Goal: Answer question/provide support

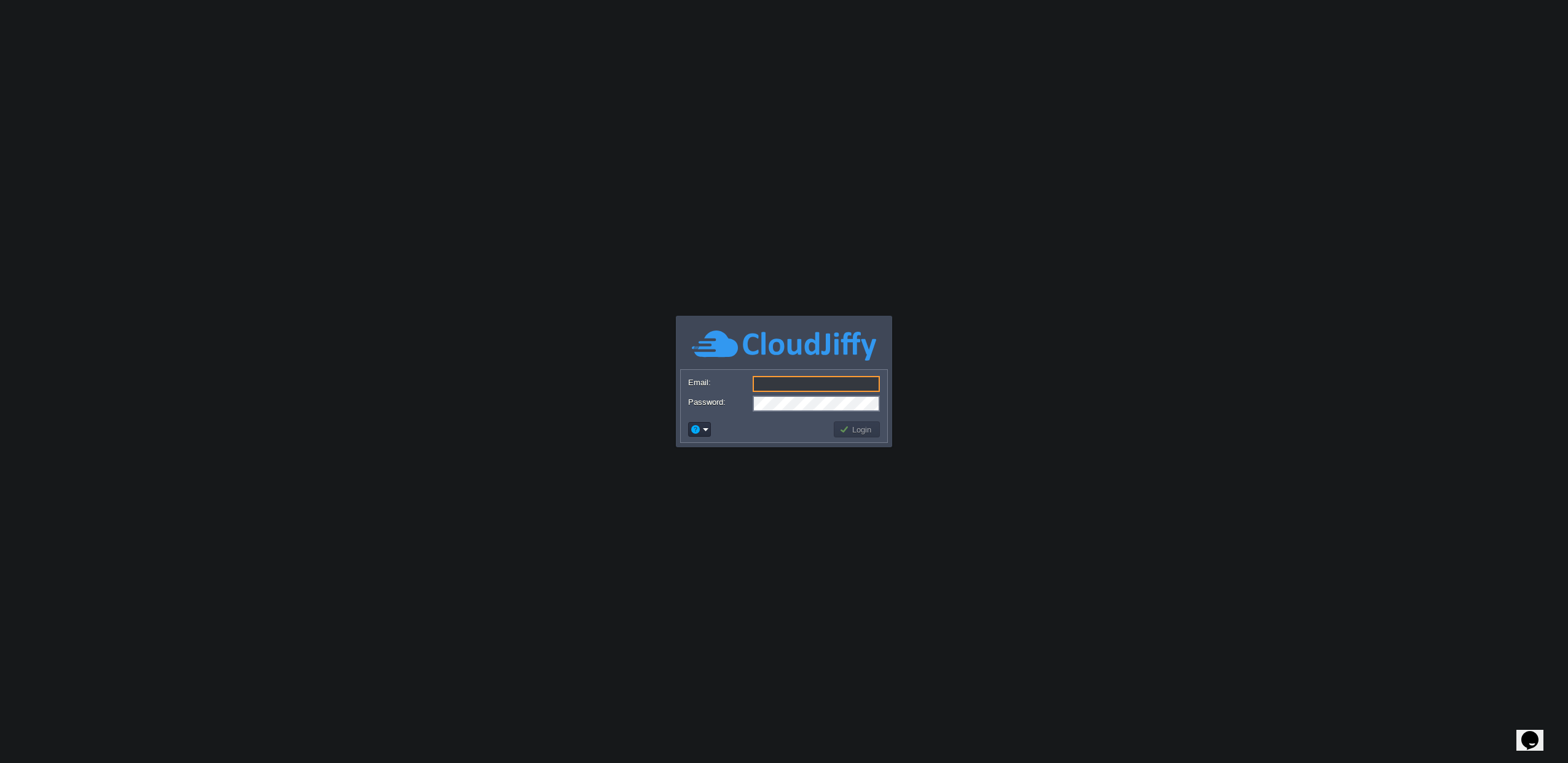
type input "[EMAIL_ADDRESS][DOMAIN_NAME]"
click at [818, 427] on td at bounding box center [759, 429] width 146 height 19
click at [856, 440] on div "Login" at bounding box center [784, 429] width 206 height 26
click at [861, 436] on td "Login" at bounding box center [857, 430] width 46 height 16
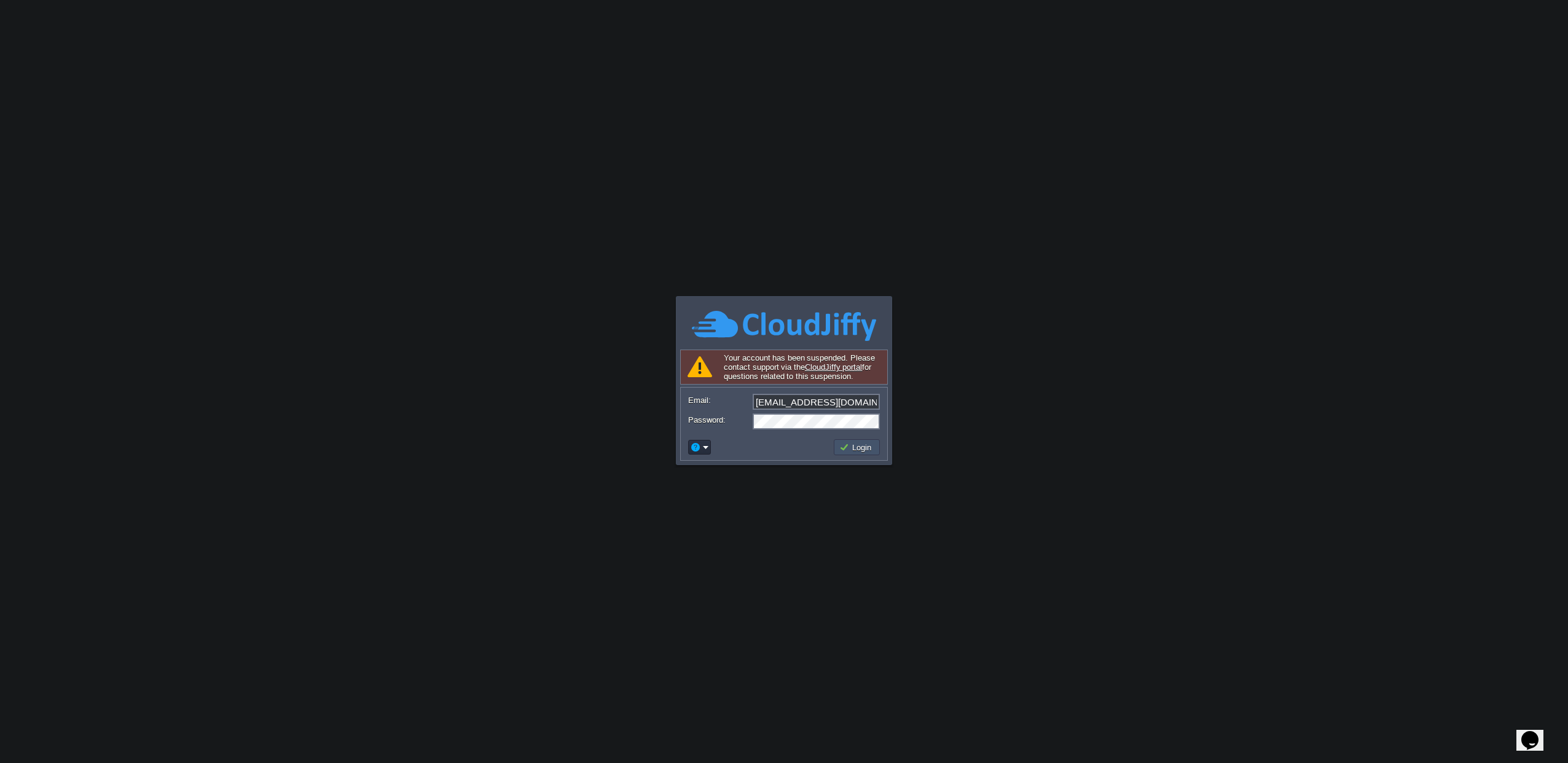
click at [840, 448] on button "Login" at bounding box center [857, 448] width 35 height 11
click at [1533, 731] on icon "Chat widget" at bounding box center [1529, 740] width 17 height 19
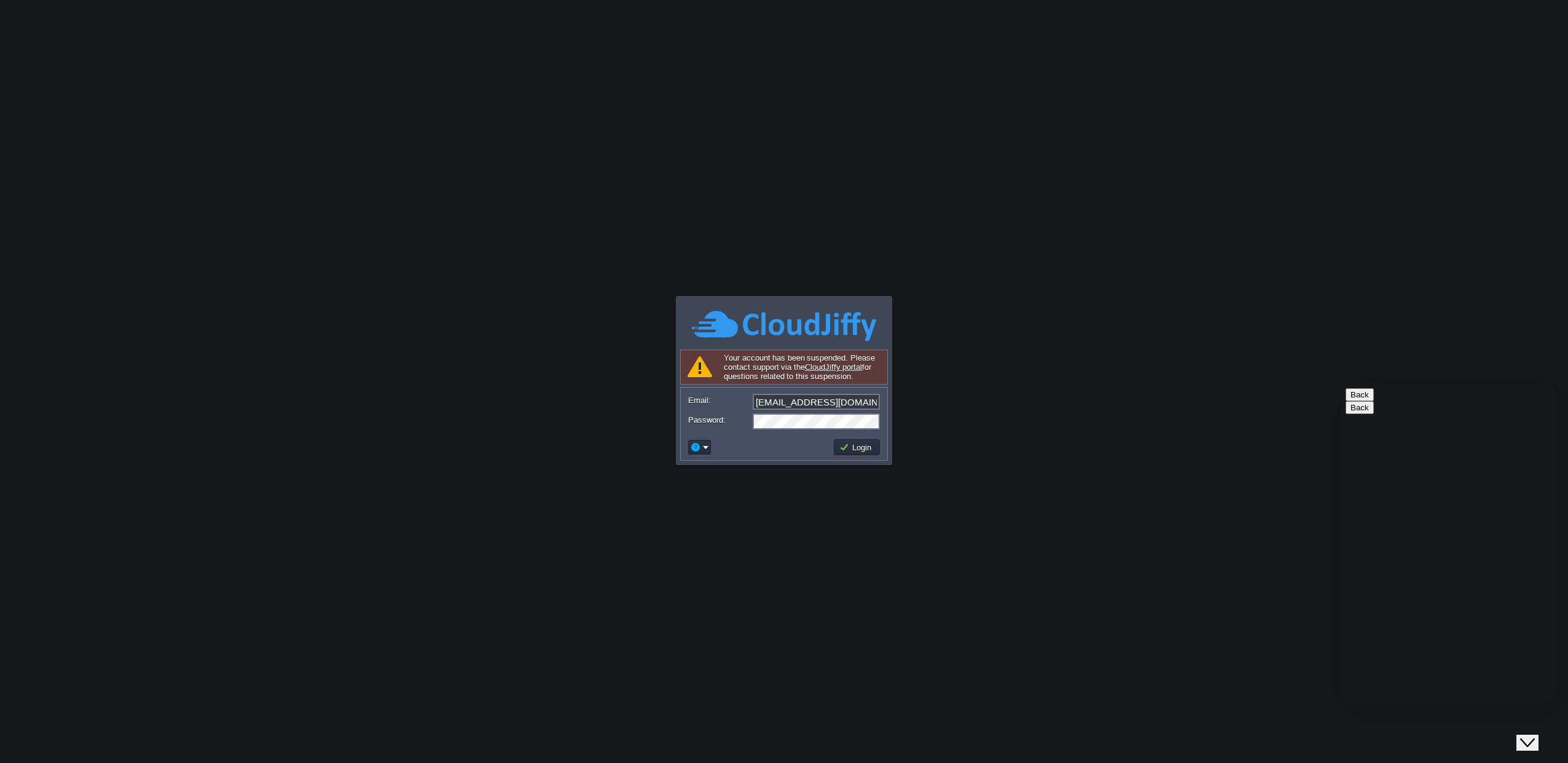
type input "584244328452"
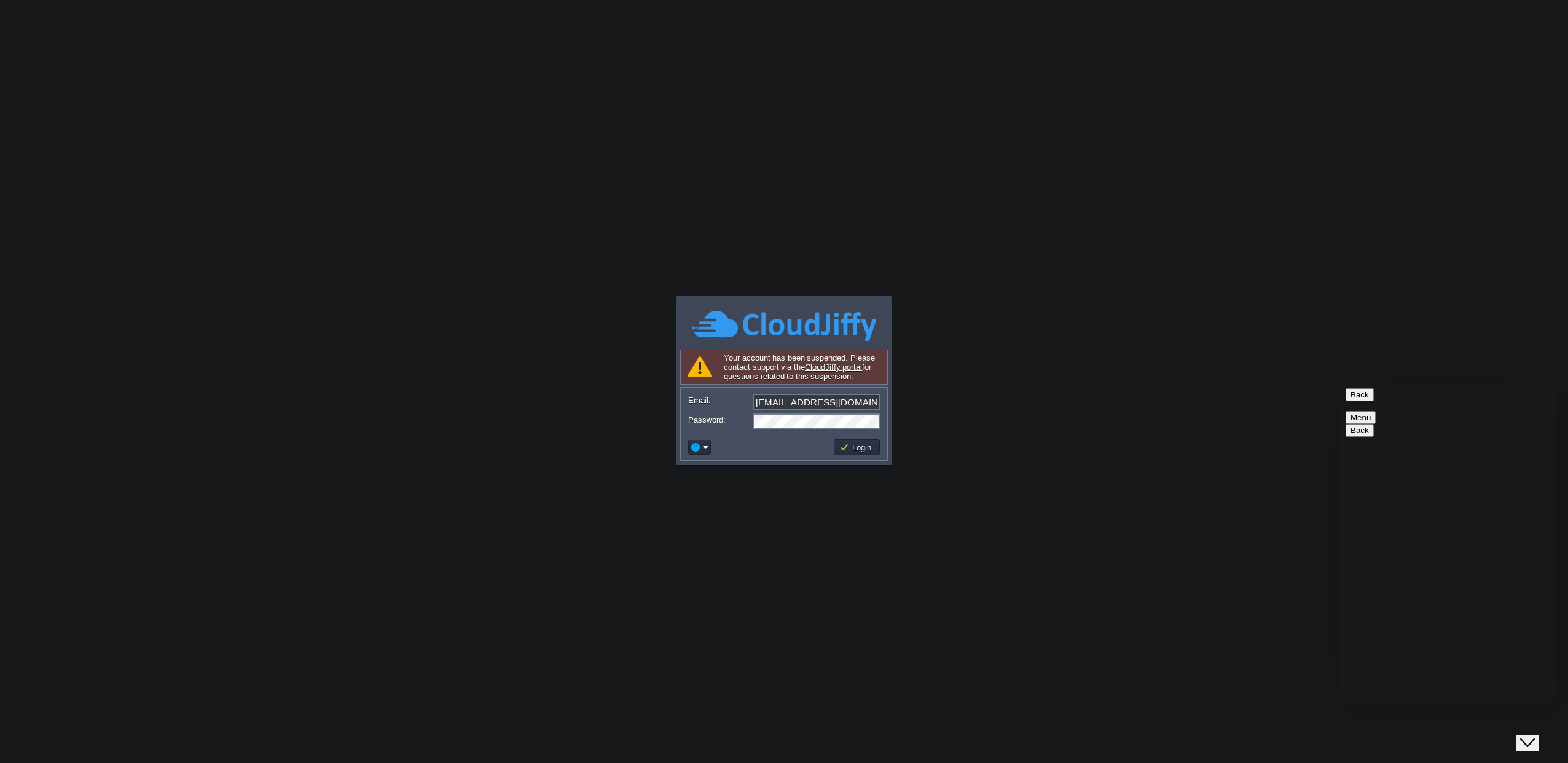
type textarea "hello"
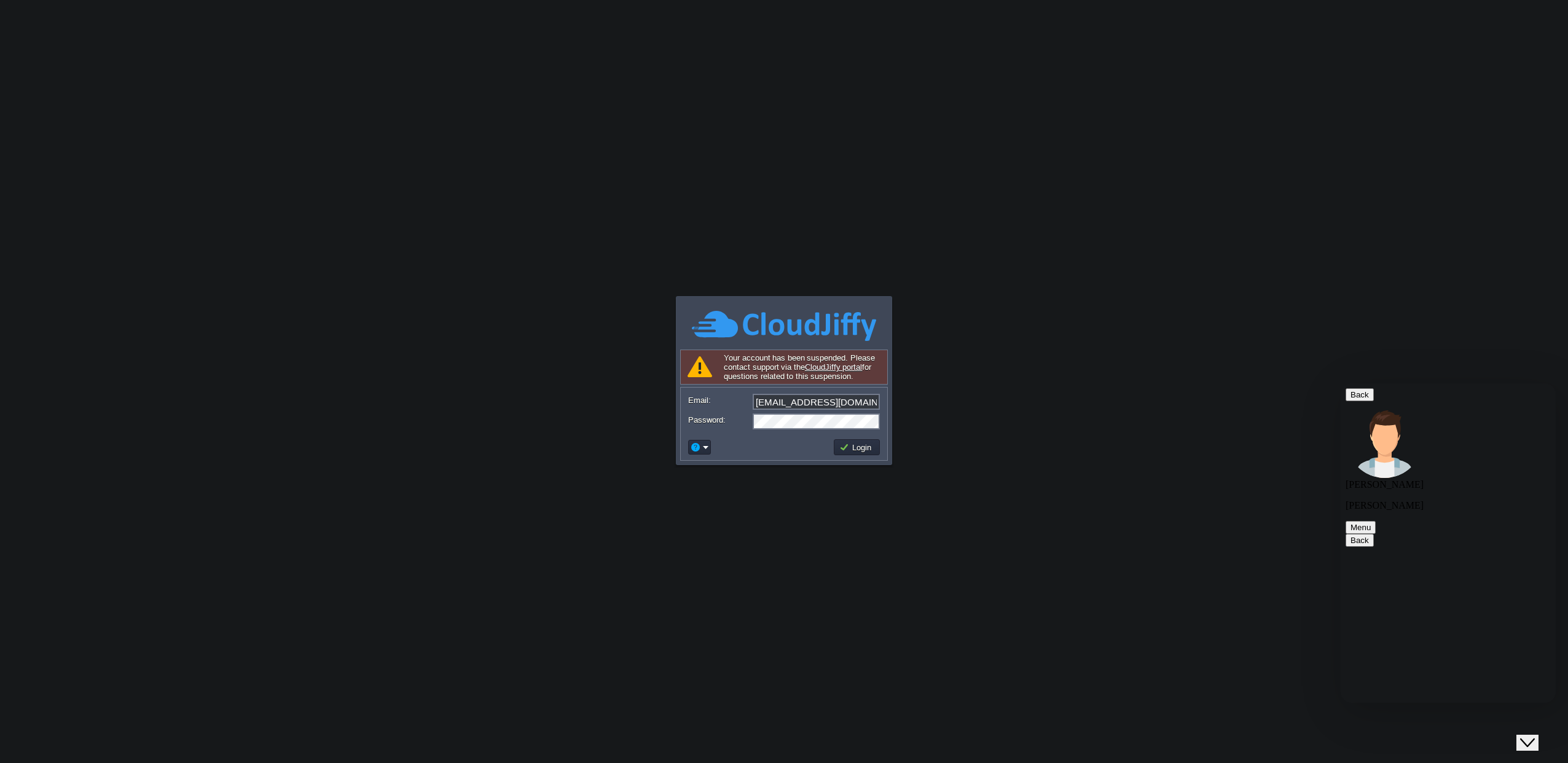
paste textarea "My account says suspended and I don't know why?"
type textarea "My account says suspended and I don't know why?"
drag, startPoint x: 1481, startPoint y: 650, endPoint x: 1384, endPoint y: 636, distance: 98.0
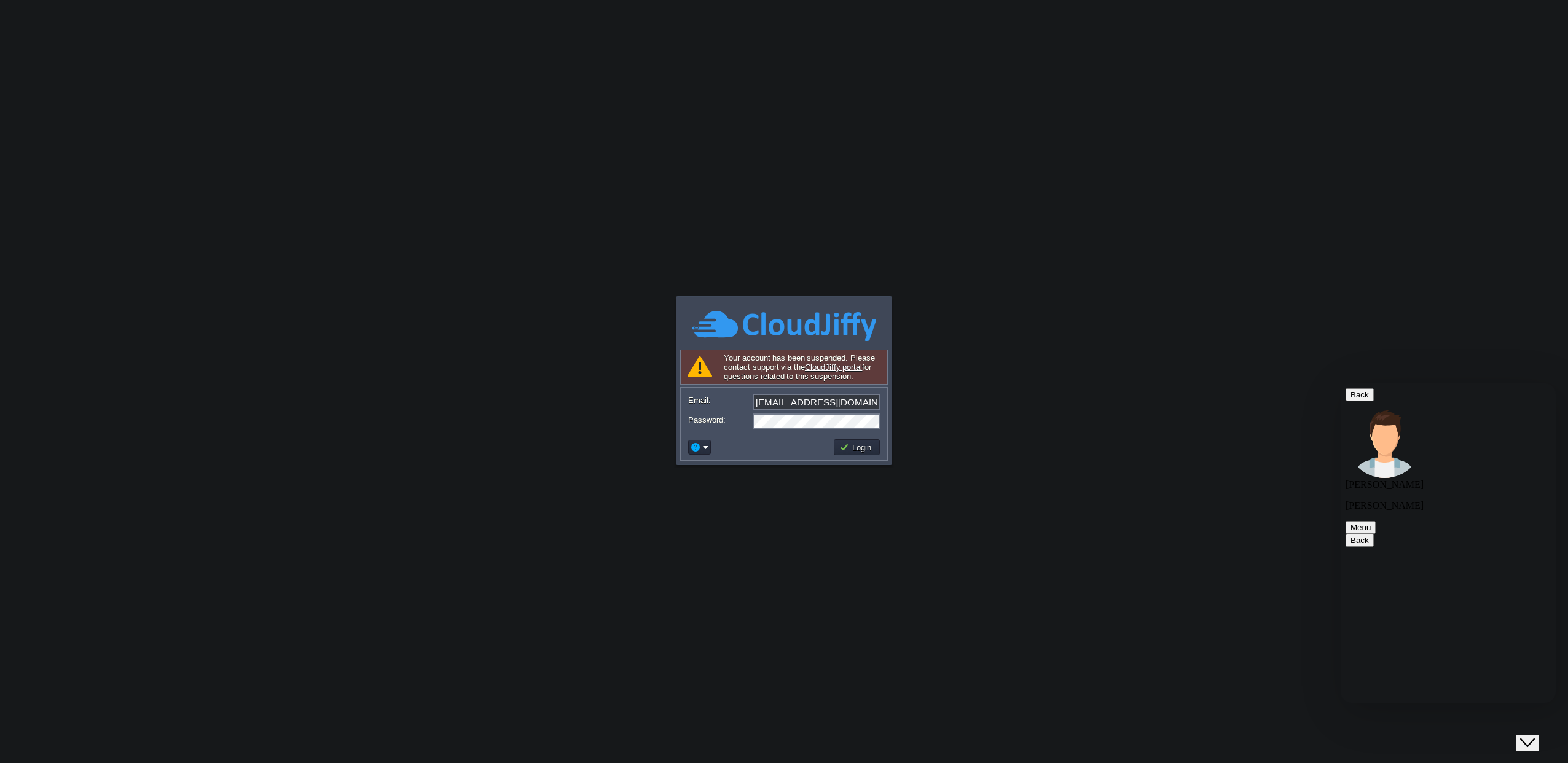
copy span "Due to abuse report your account is suspended"
paste textarea "What is the report? I didn't get it in my email."
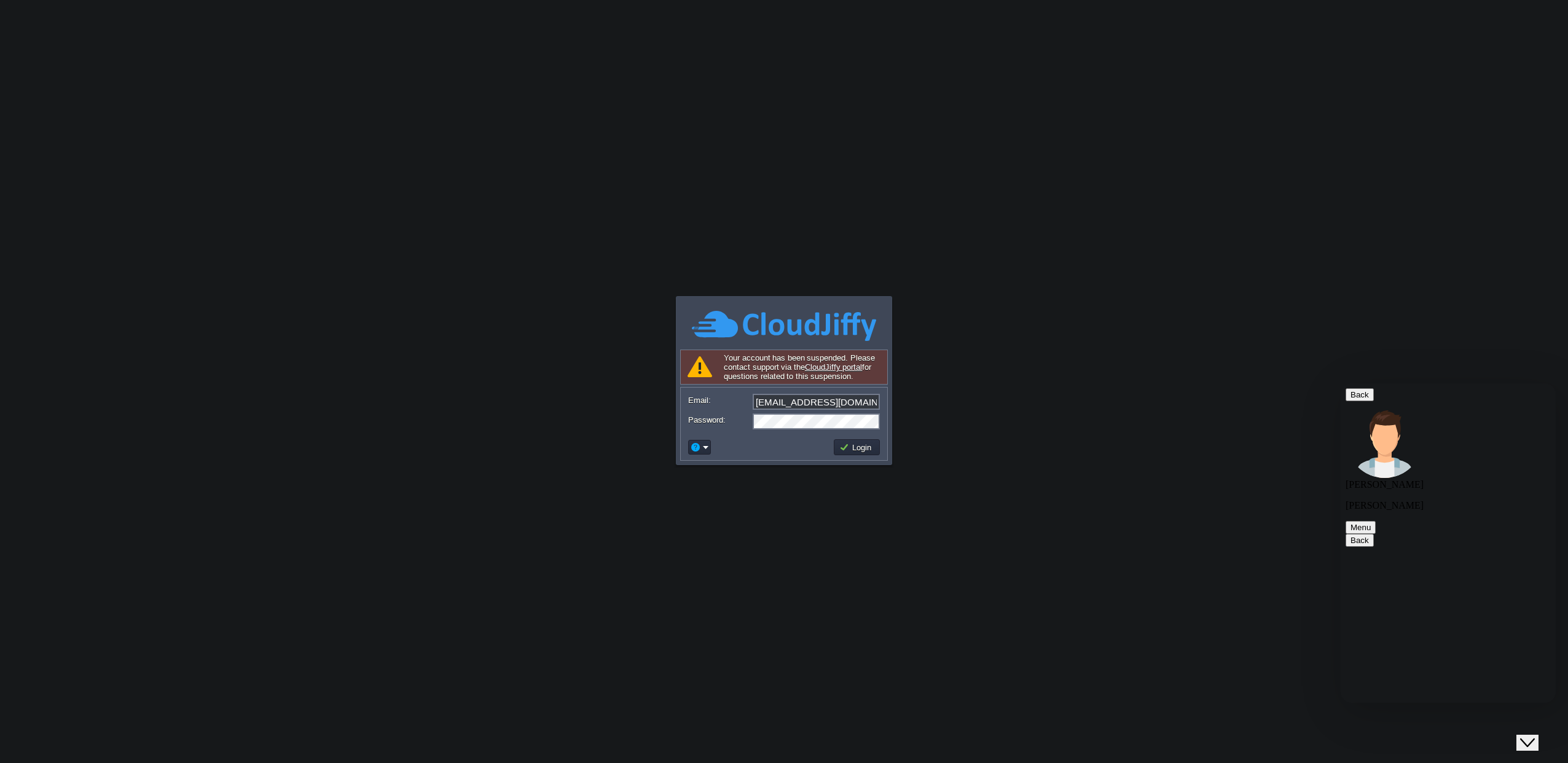
type textarea "What is the report? I didn't get it in my email."
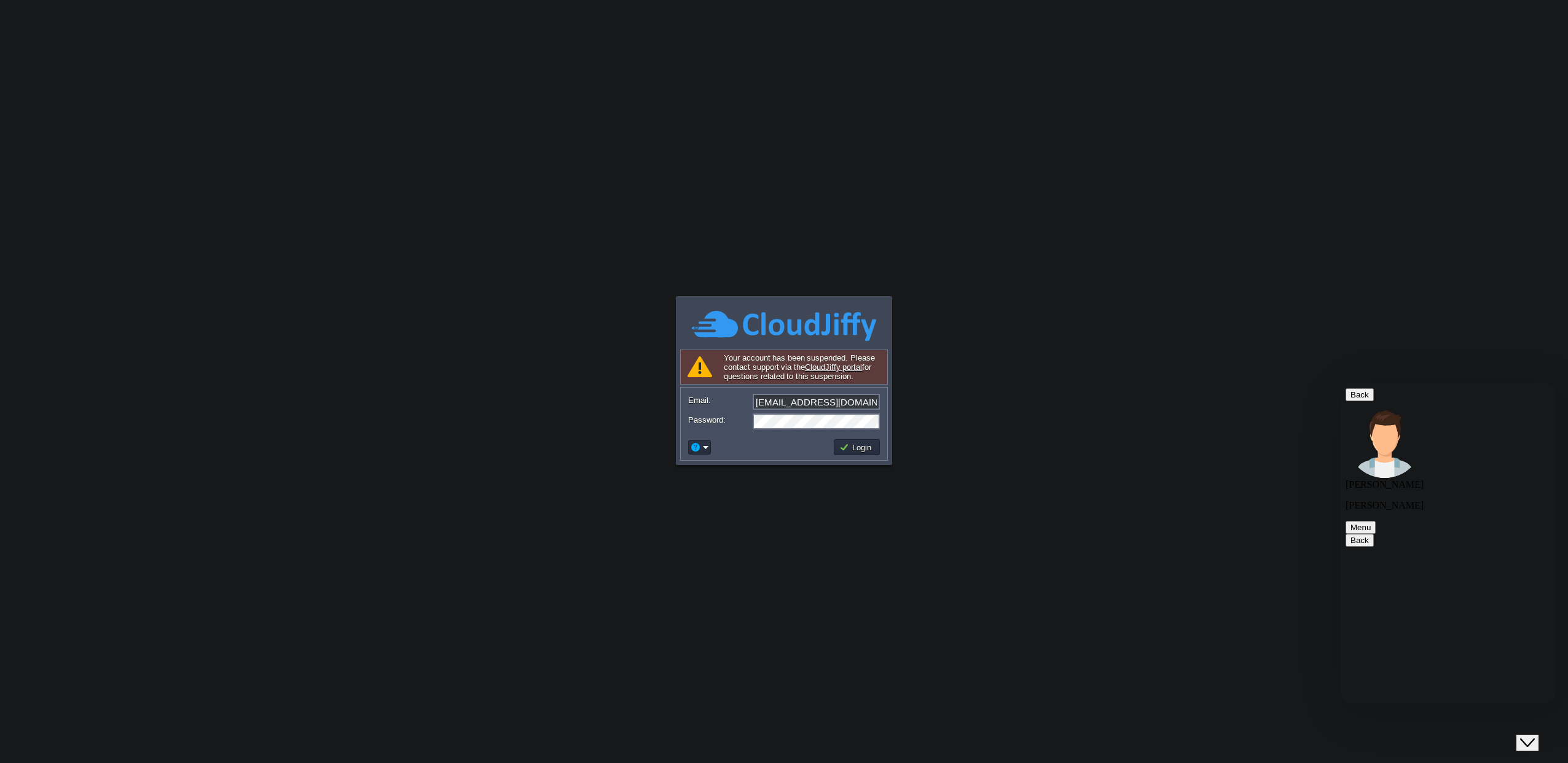
paste textarea "Please release me and explain what the report is. We are a news site and this o…"
type textarea "Please release me and explain what the report is. We are a news site and this o…"
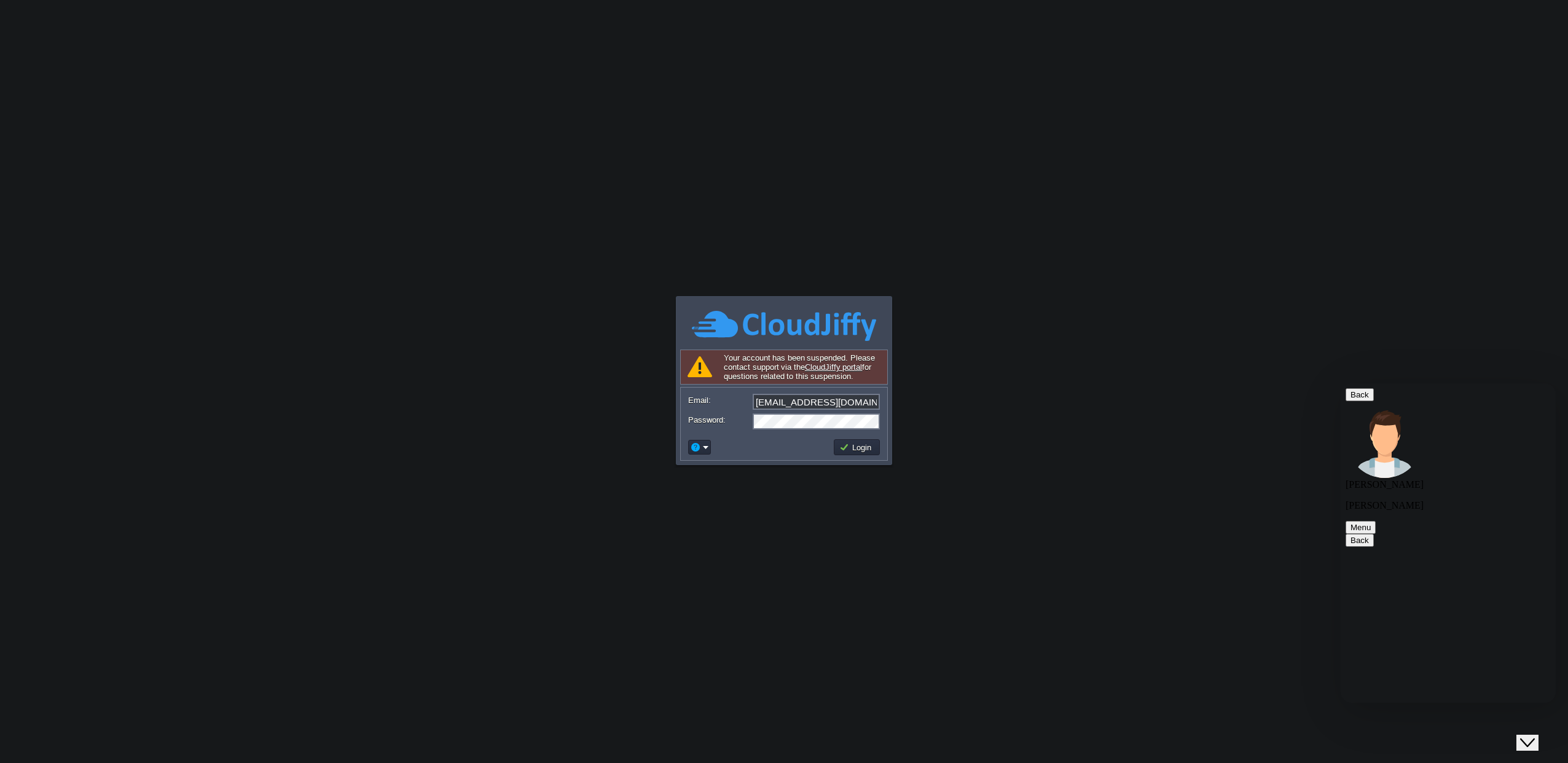
paste textarea "But I haven't received any ticket emails. How do I find out?"
type textarea "But I haven't received any ticket emails. How do I find out?"
click at [768, 155] on body "Application Platform v.8.10.2 Signing in... Your account has been suspended. Pl…" at bounding box center [784, 382] width 1568 height 763
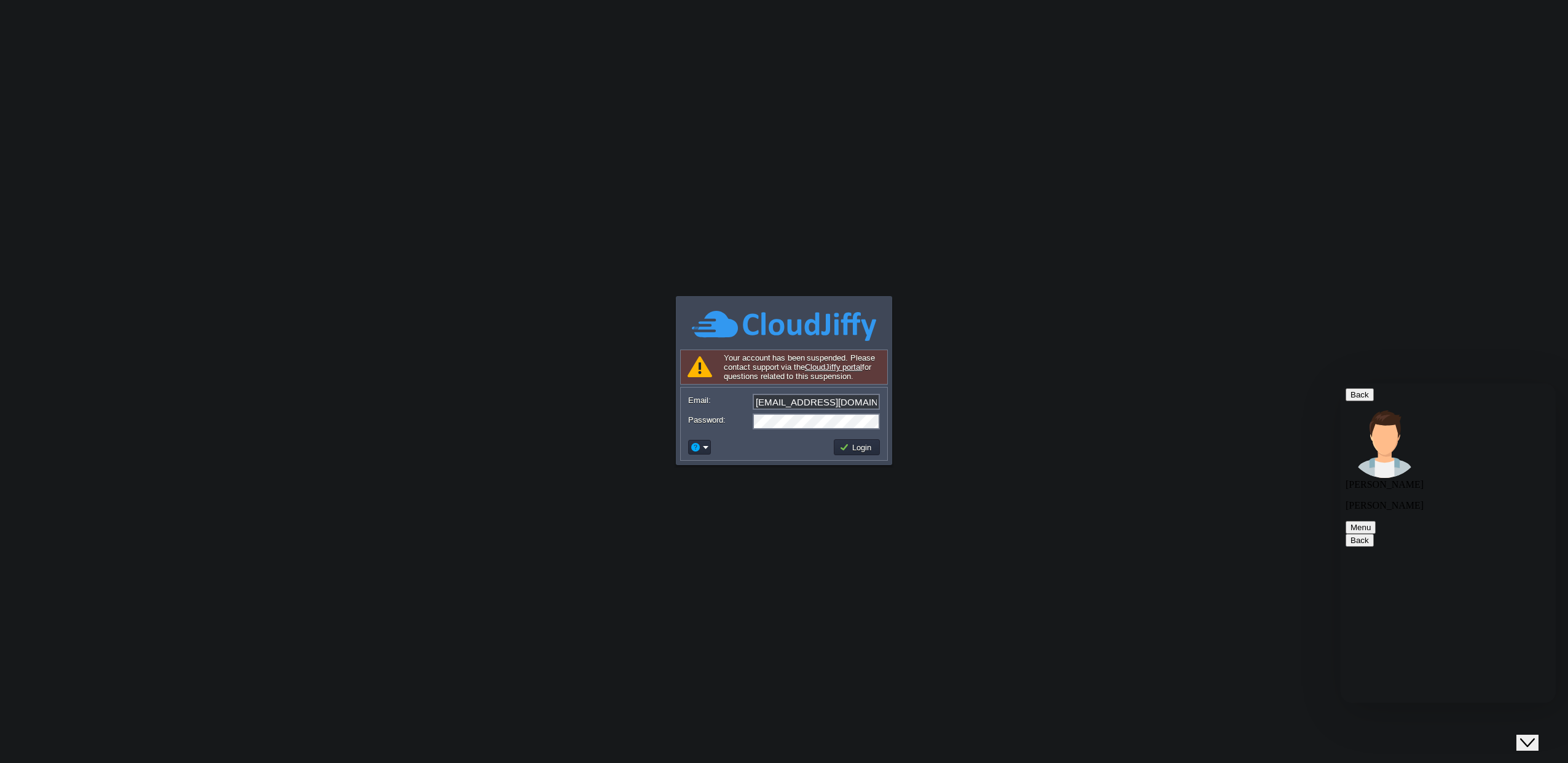
paste textarea "How do I enter the ticket system?"
type textarea "How do I enter the ticket system?"
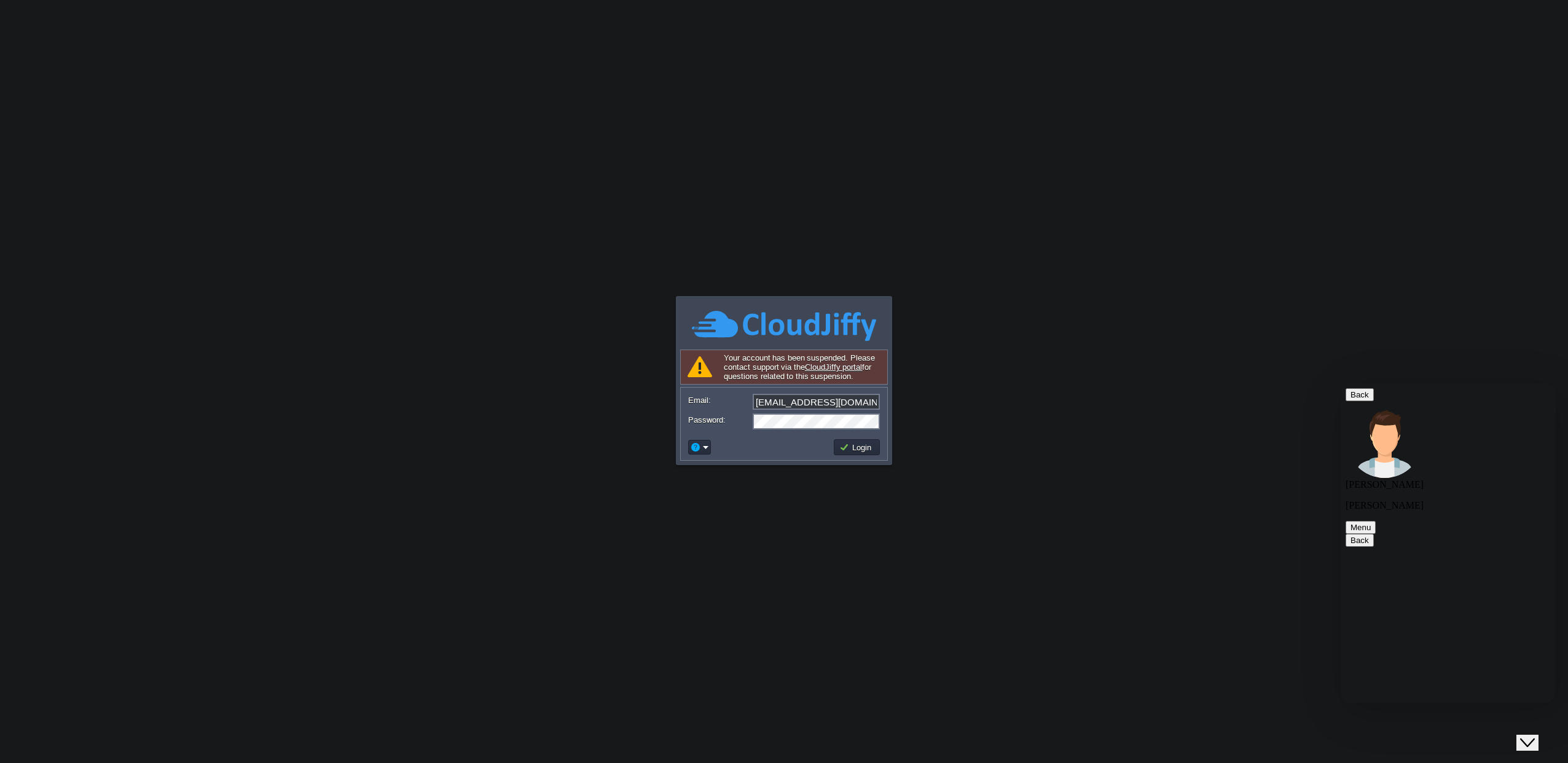
click at [829, 370] on link "CloudJiffy portal" at bounding box center [834, 366] width 58 height 9
paste textarea "How do I enter the ticket system?"
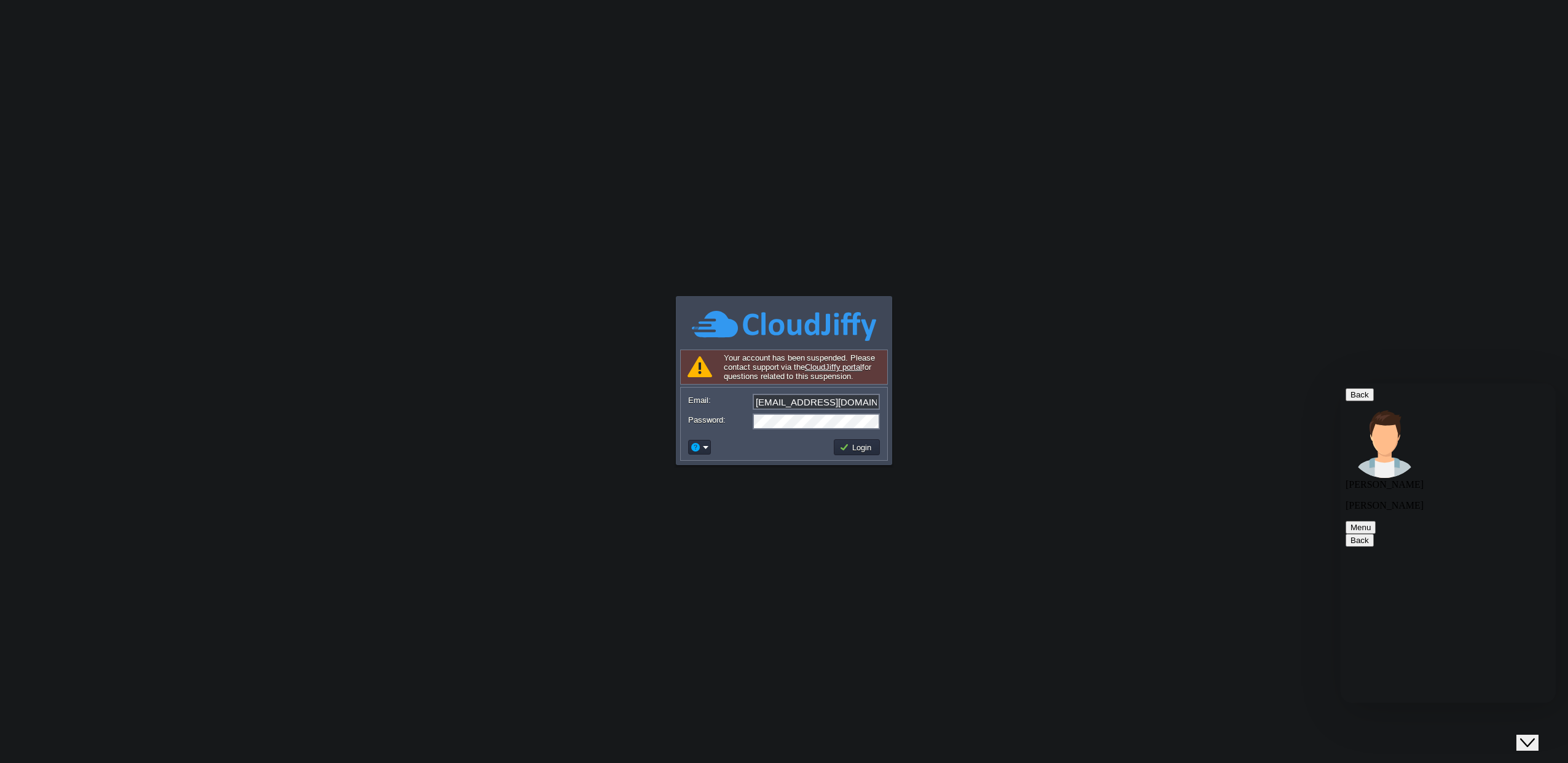
type textarea "How do I enter the ticket system?"
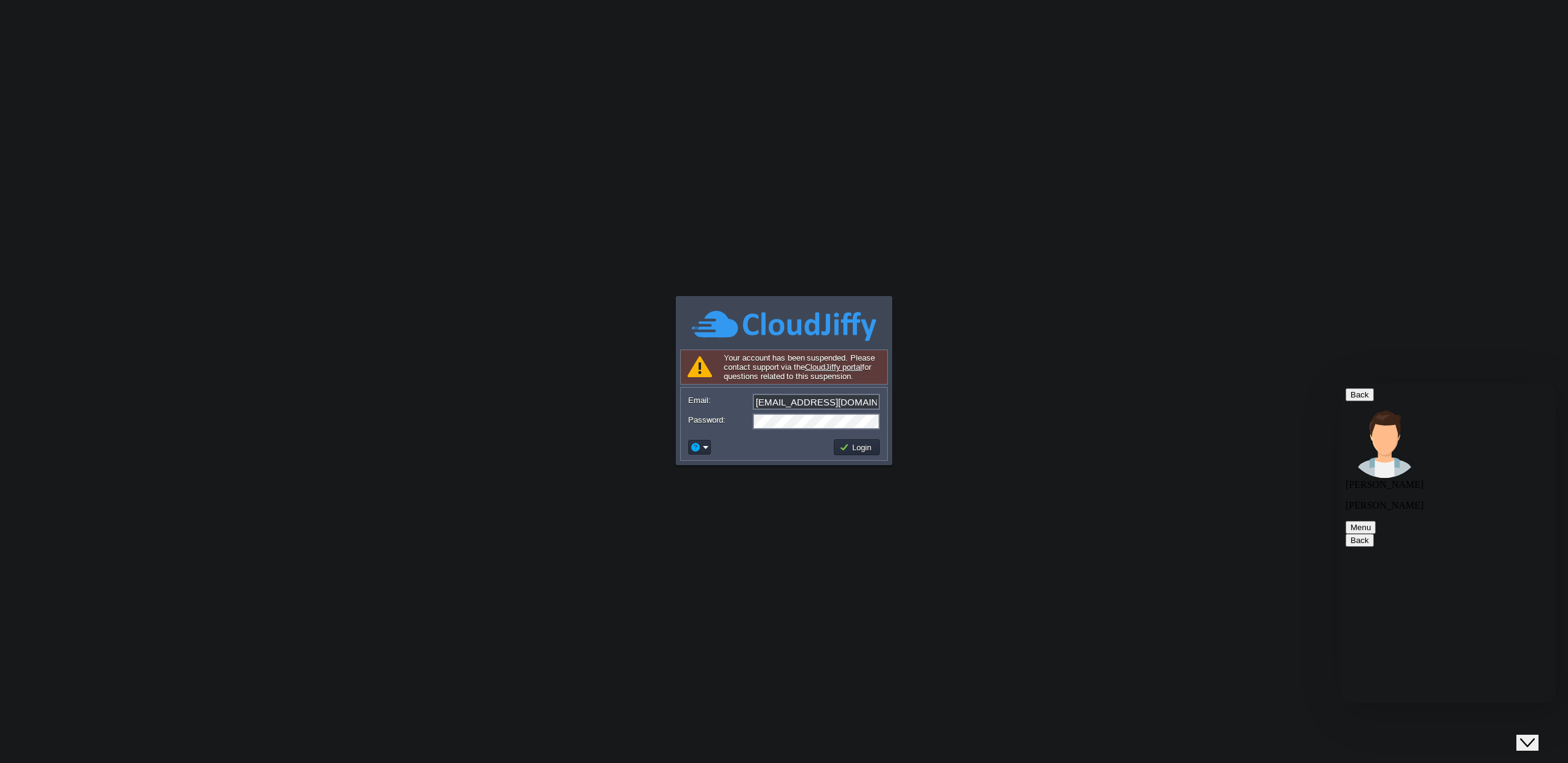
scroll to position [736, 0]
paste textarea "I asked for a key and it didn't arrive. I don't know what's going on. Can you e…"
type textarea "I asked for a key and it didn't arrive. I don't know what's going on. Can you e…"
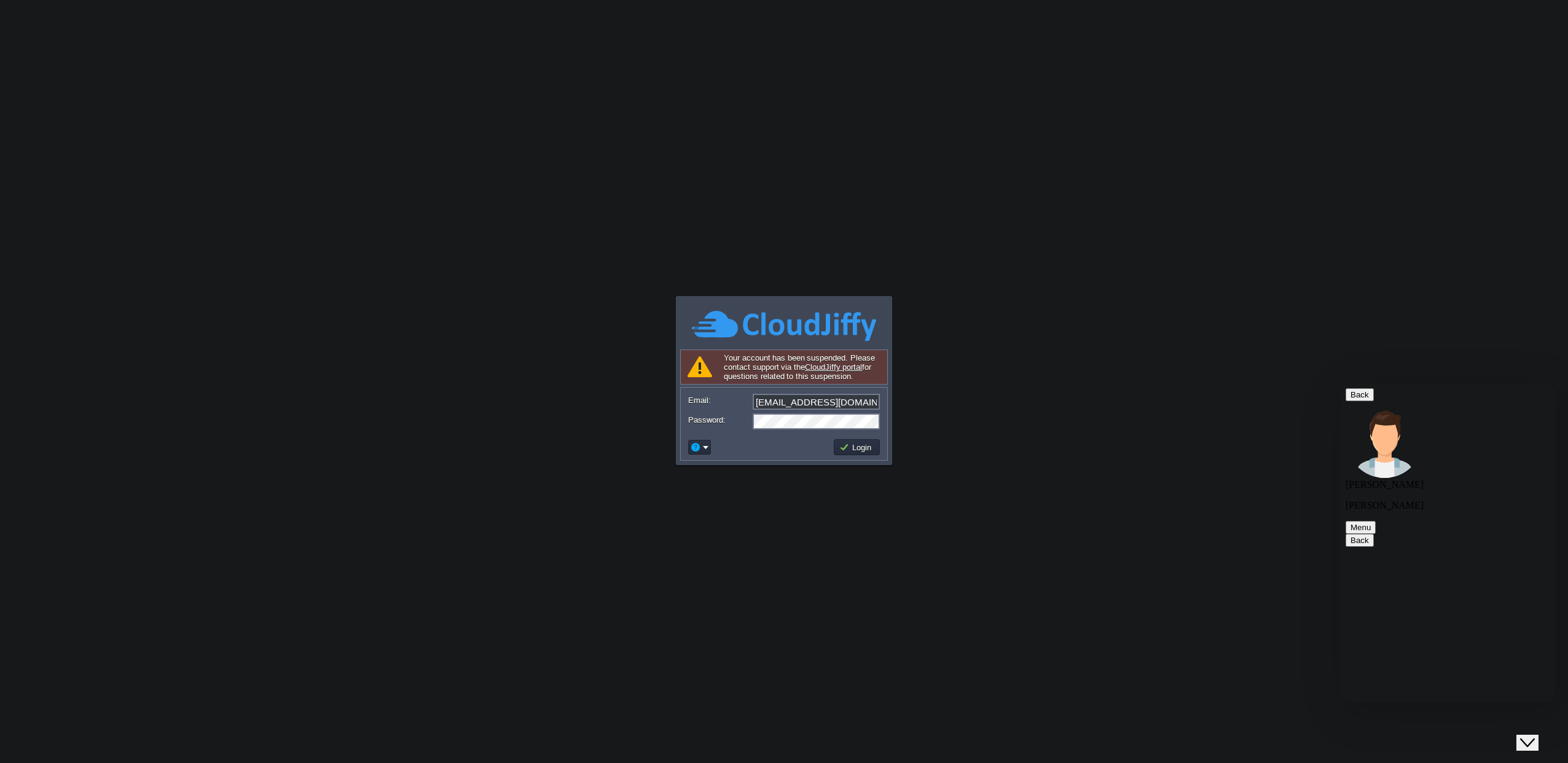
scroll to position [990, 0]
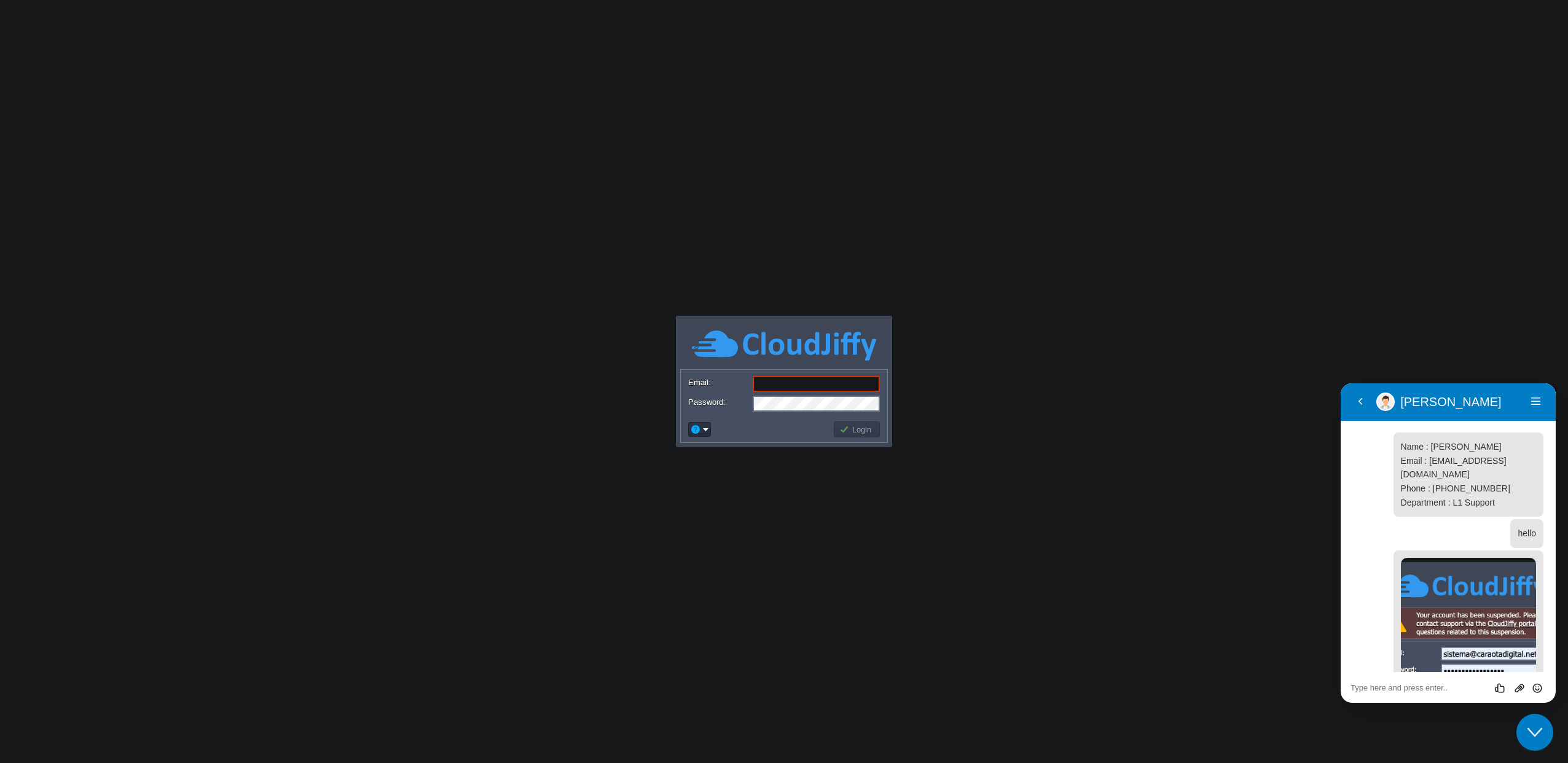
scroll to position [990, 0]
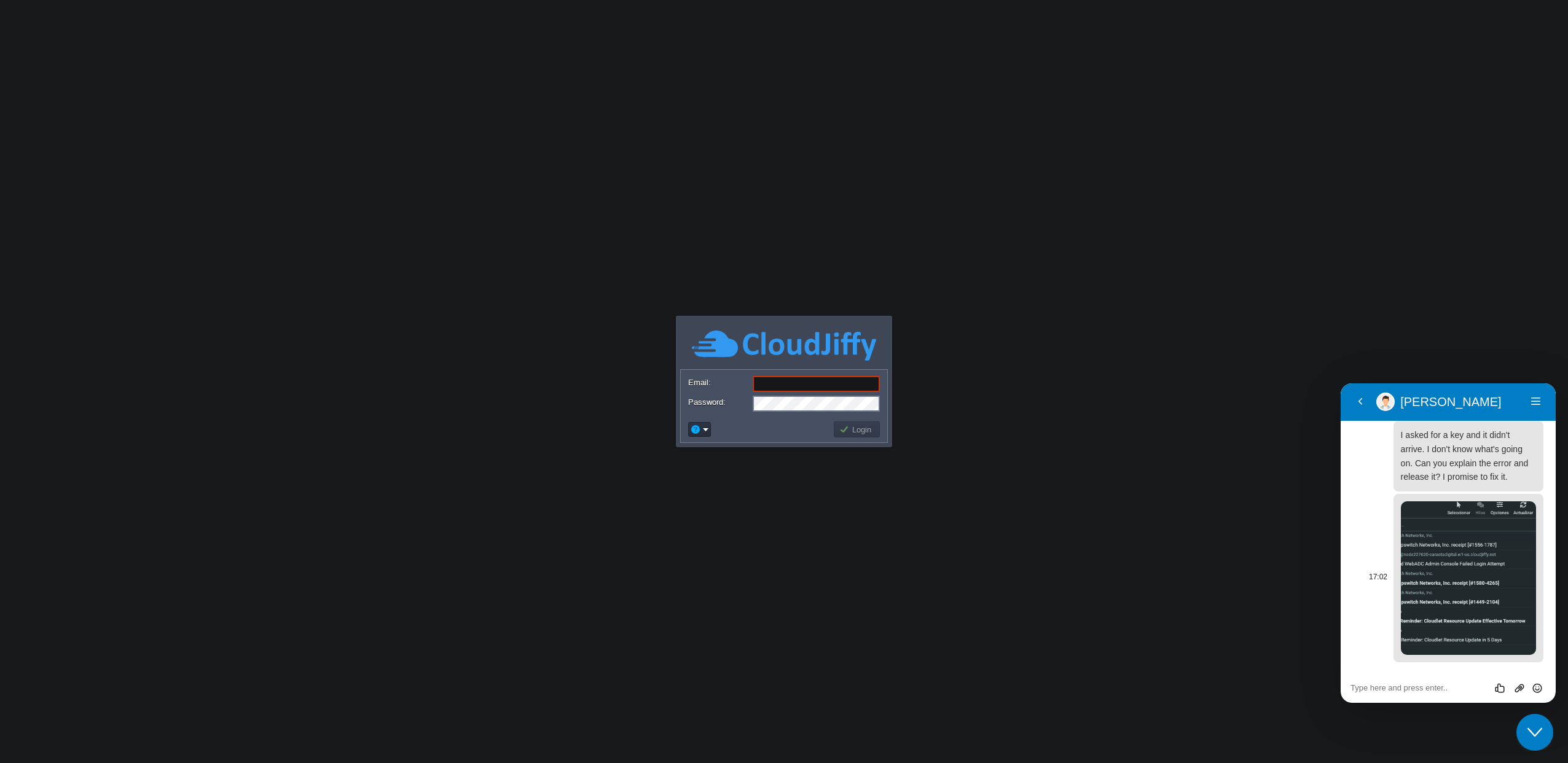
click at [1458, 586] on img at bounding box center [1469, 578] width 136 height 153
type input "[EMAIL_ADDRESS][DOMAIN_NAME]"
click at [857, 432] on button "Login" at bounding box center [857, 430] width 35 height 11
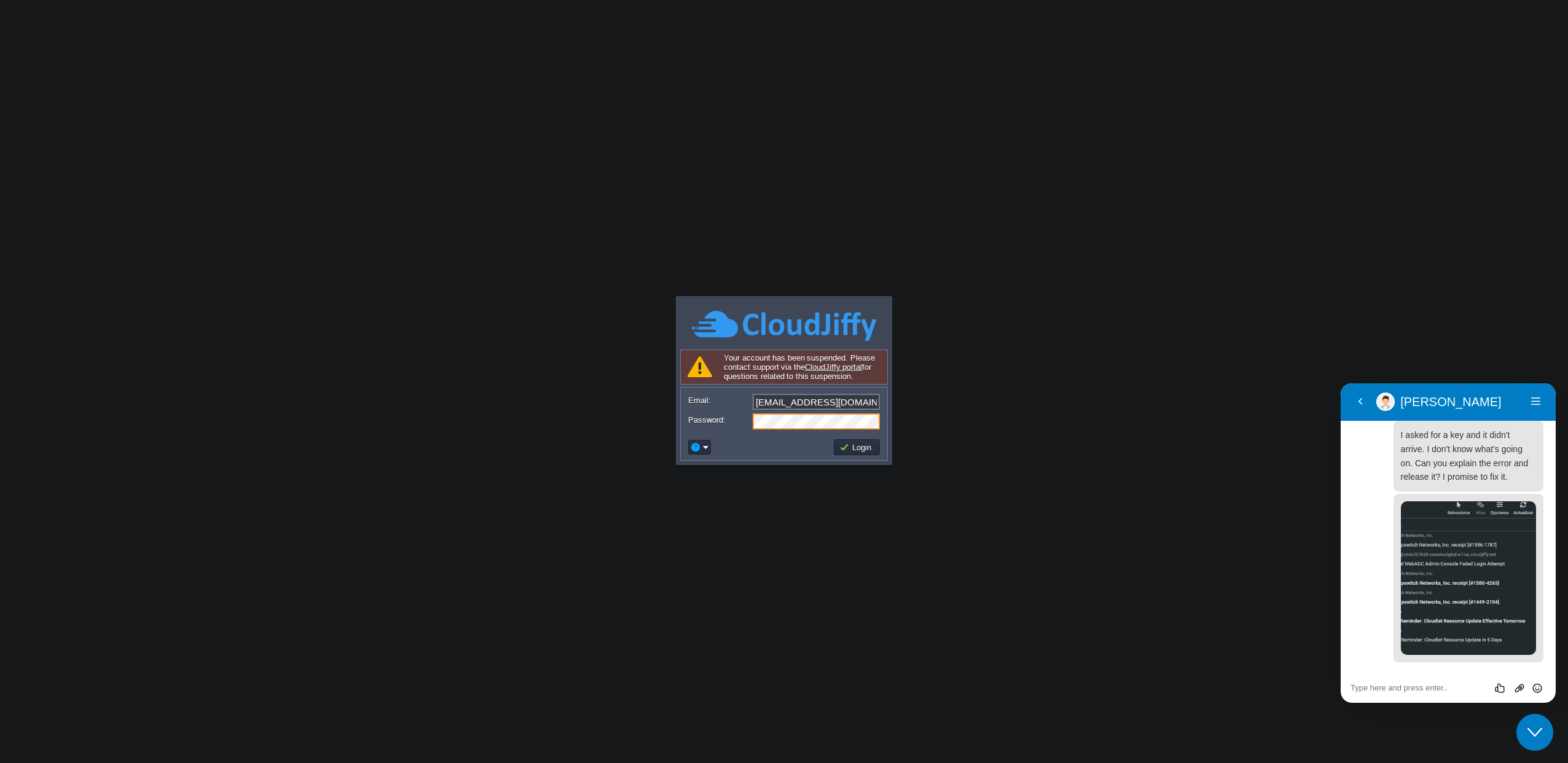
scroll to position [1046, 0]
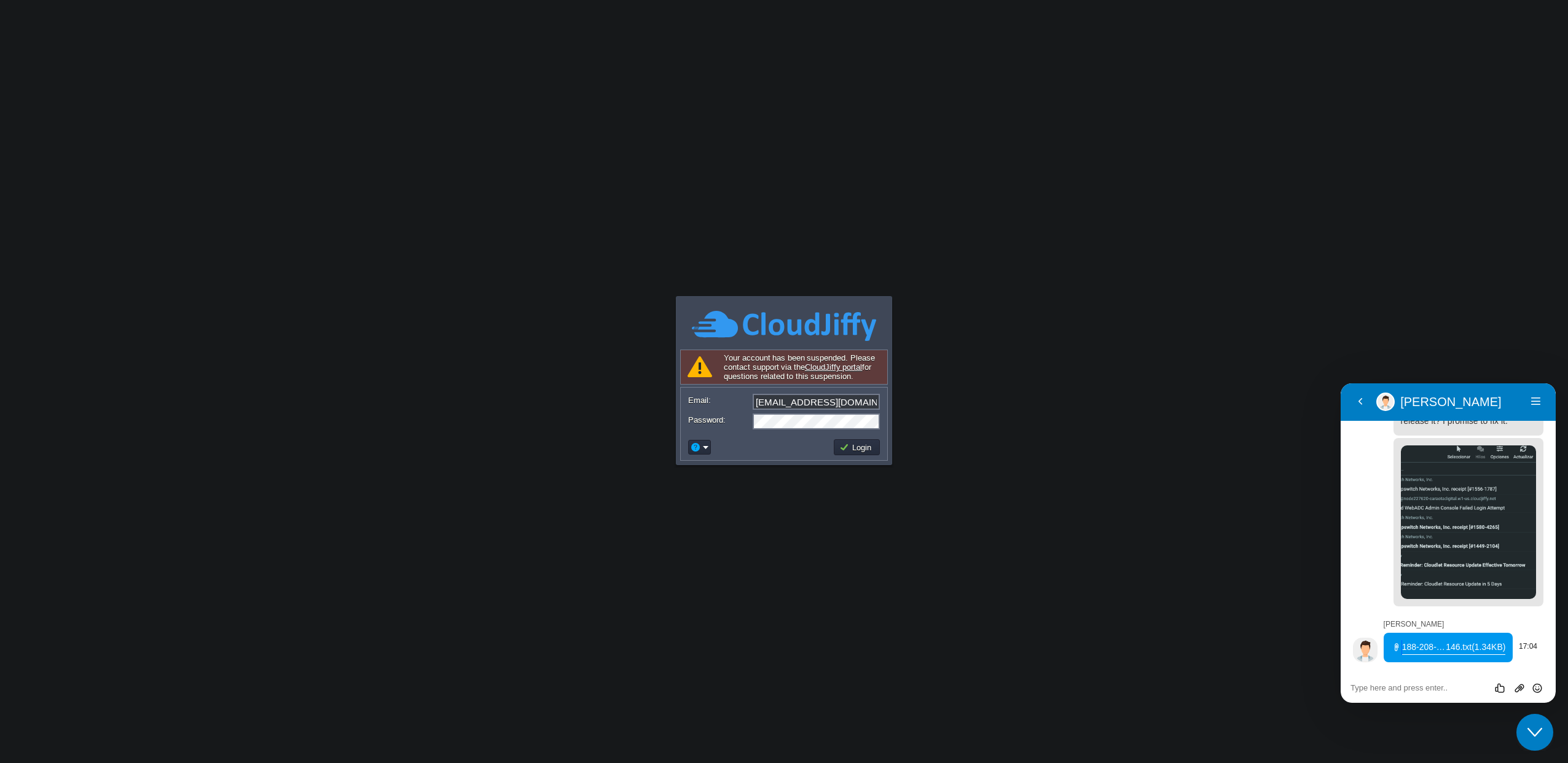
click at [1432, 650] on span "188-208-142-" at bounding box center [1424, 648] width 44 height 15
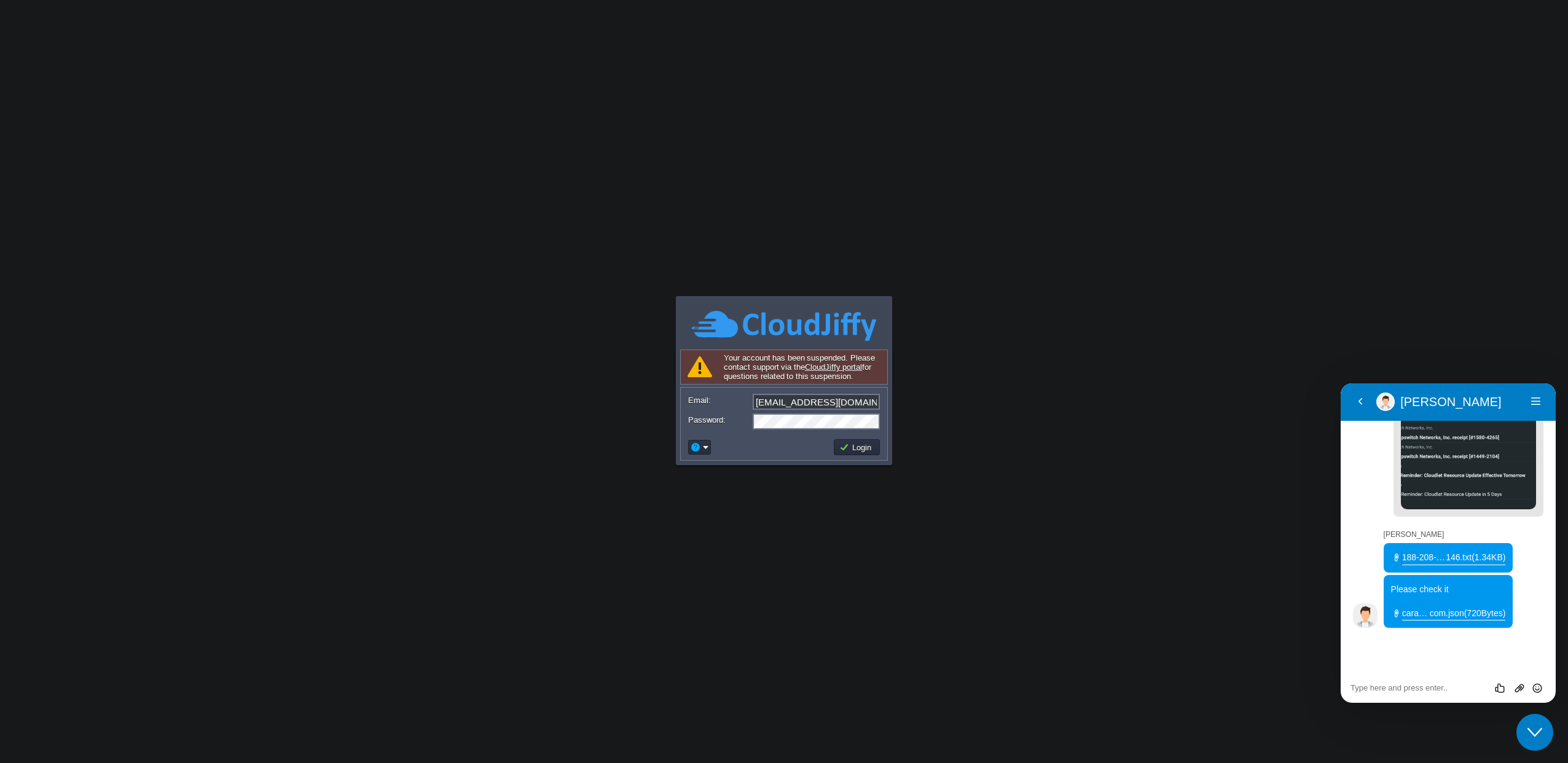
scroll to position [1102, 0]
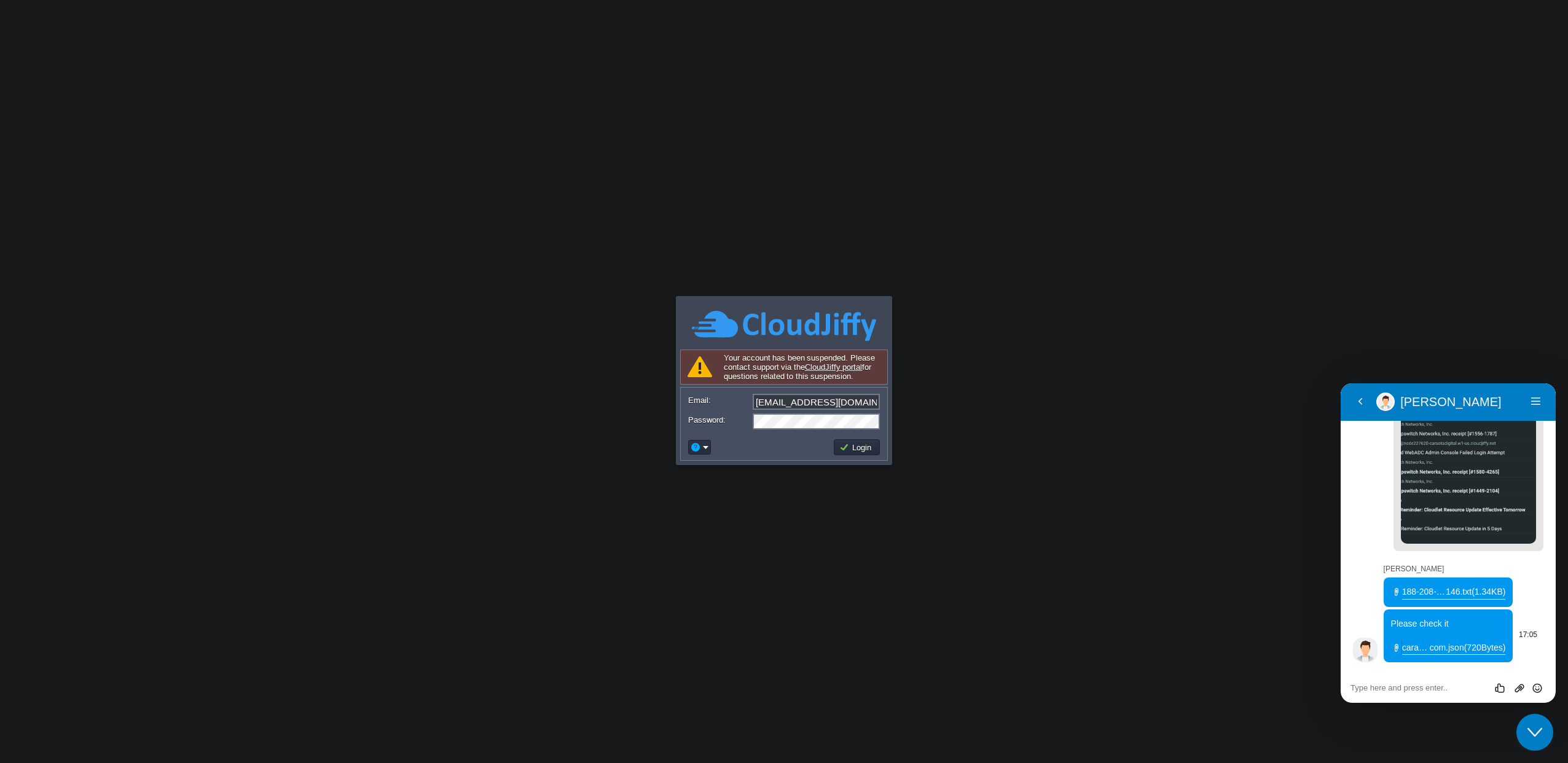
click at [1464, 647] on span "(720Bytes)" at bounding box center [1485, 648] width 42 height 15
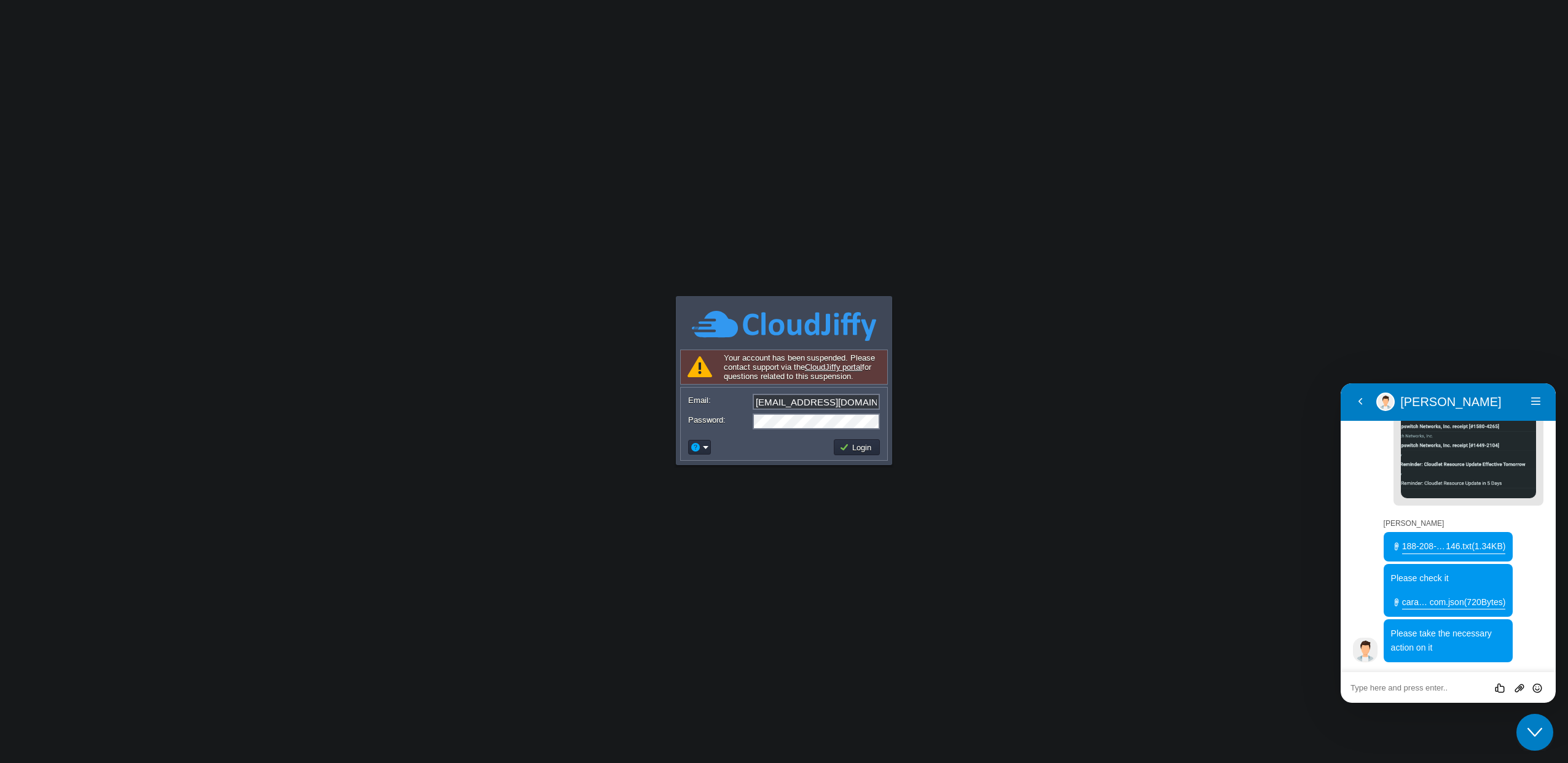
click at [1409, 689] on textarea at bounding box center [1448, 688] width 195 height 10
paste textarea "Ok, can you release it to see which URL the error is in? It's probably some vir…"
type textarea "Ok, can you release it to see which URL the error is in? It's probably some vir…"
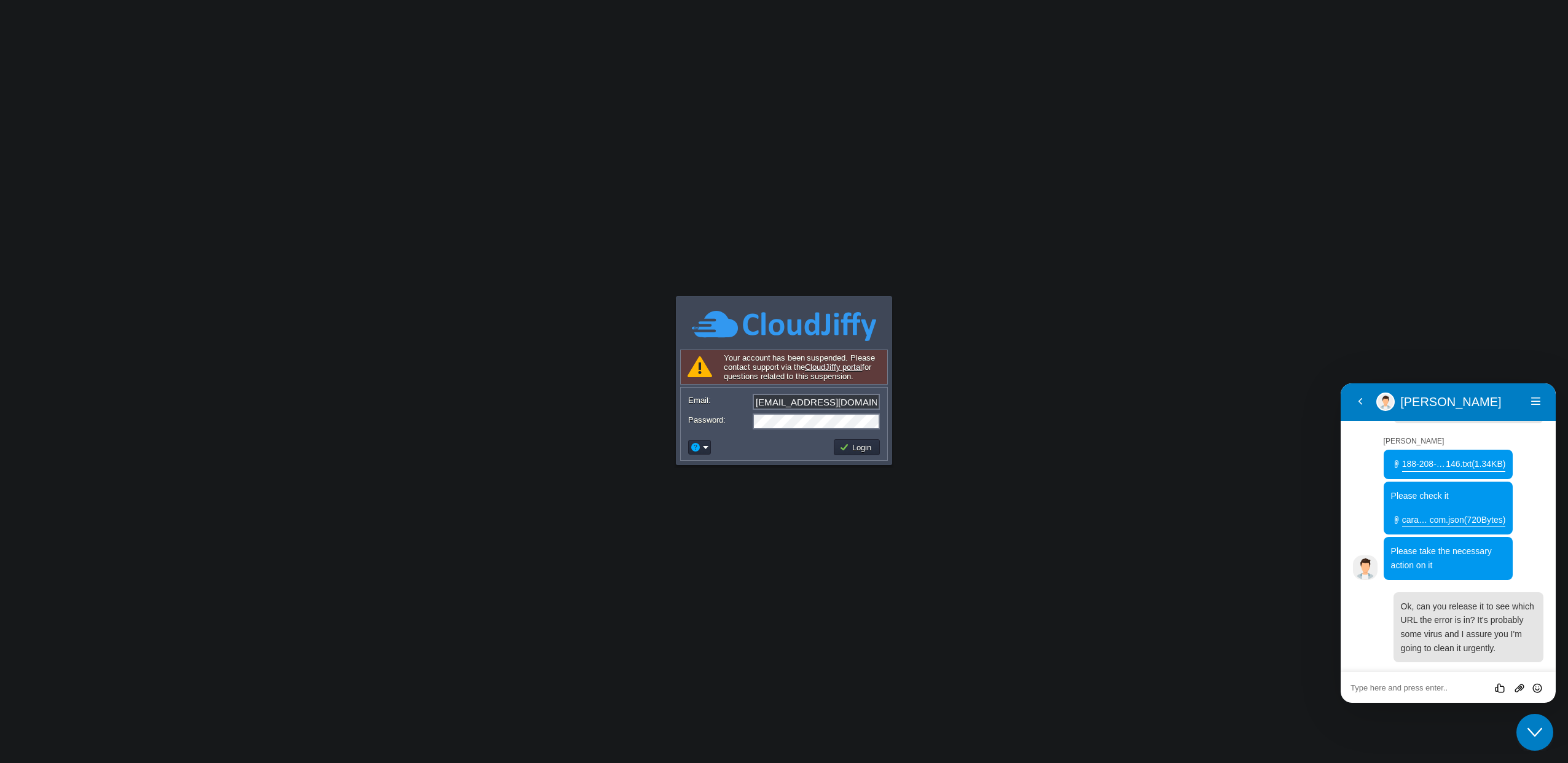
click at [1412, 687] on textarea at bounding box center [1448, 688] width 195 height 10
paste textarea "I have no other access to the server, only through the panel."
type textarea "I have no other access to the server, only through the panel."
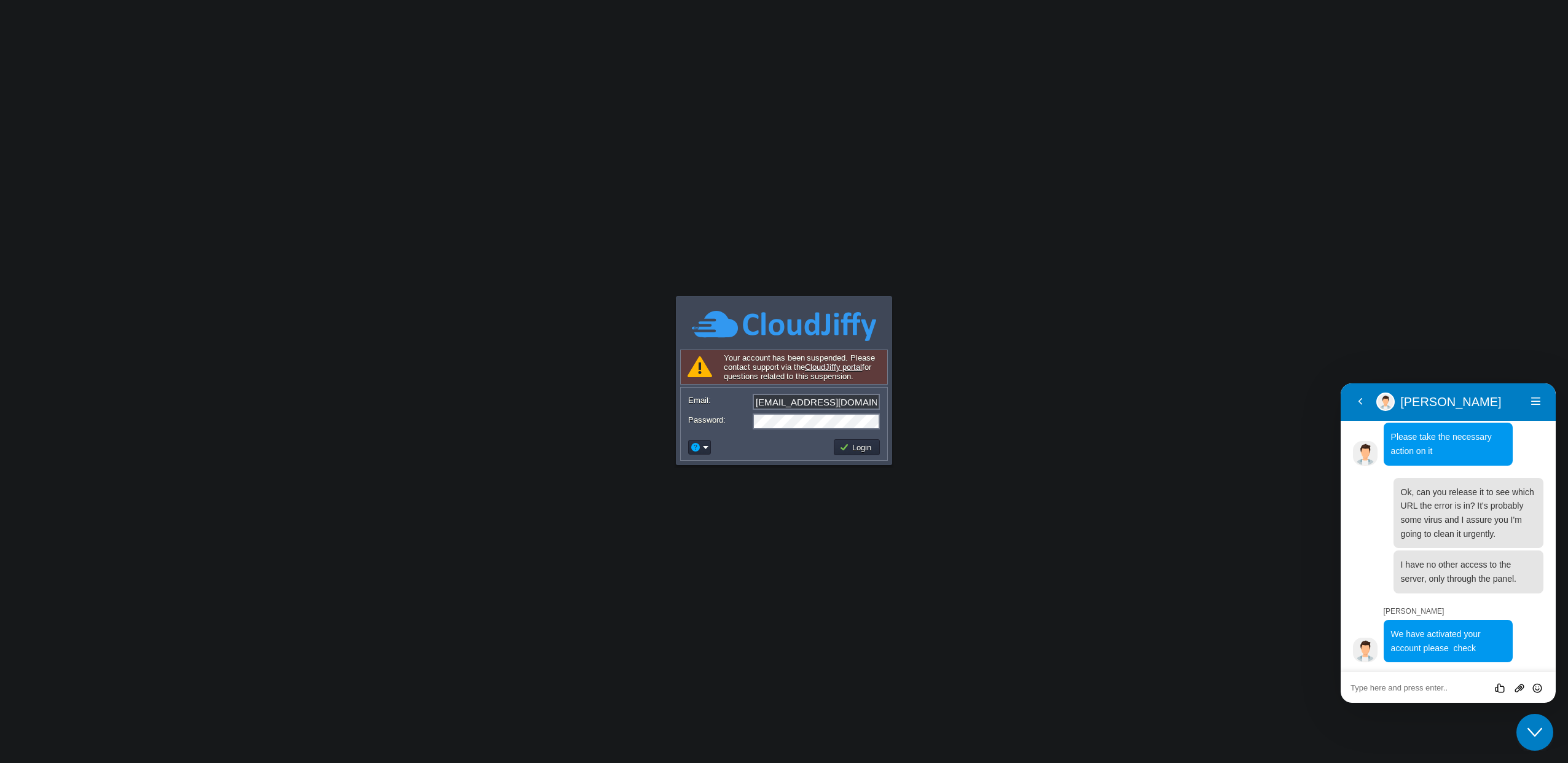
scroll to position [1357, 0]
click at [837, 453] on td "Login" at bounding box center [857, 448] width 46 height 16
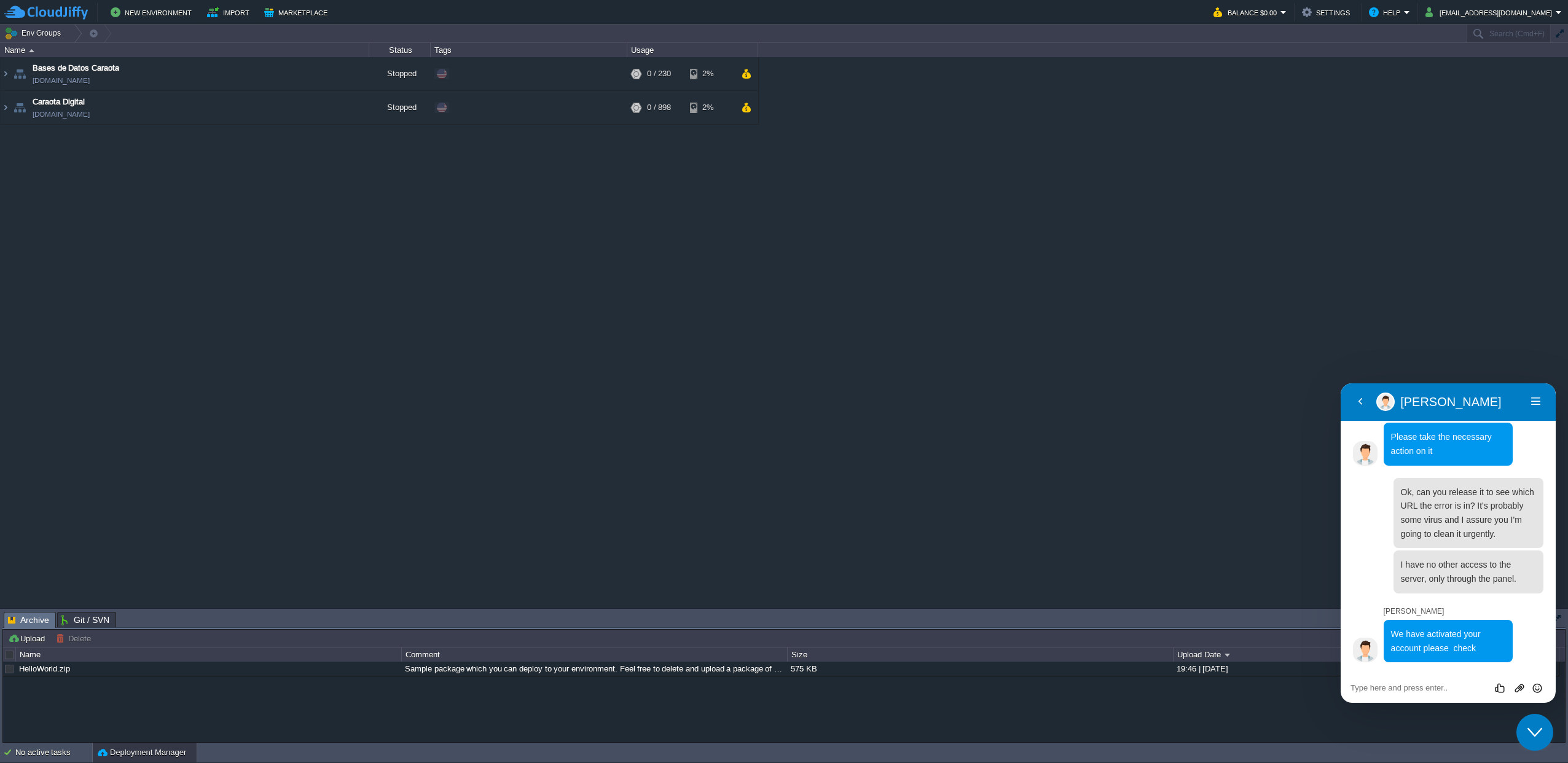
click at [1392, 690] on textarea at bounding box center [1448, 688] width 195 height 10
click at [336, 76] on button "button" at bounding box center [339, 74] width 11 height 11
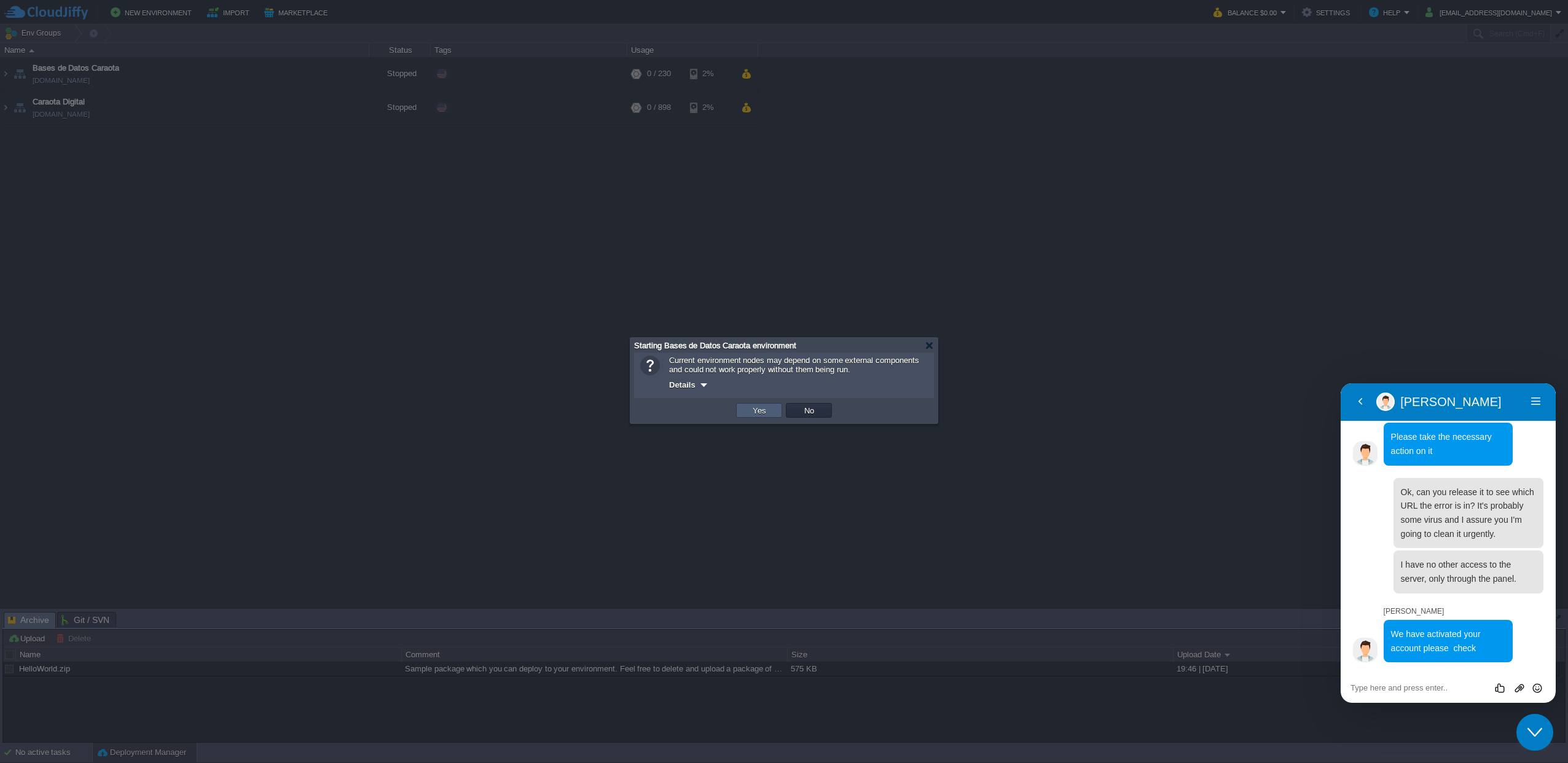
drag, startPoint x: 751, startPoint y: 414, endPoint x: 726, endPoint y: 400, distance: 28.7
click at [749, 413] on button "Yes" at bounding box center [760, 411] width 21 height 11
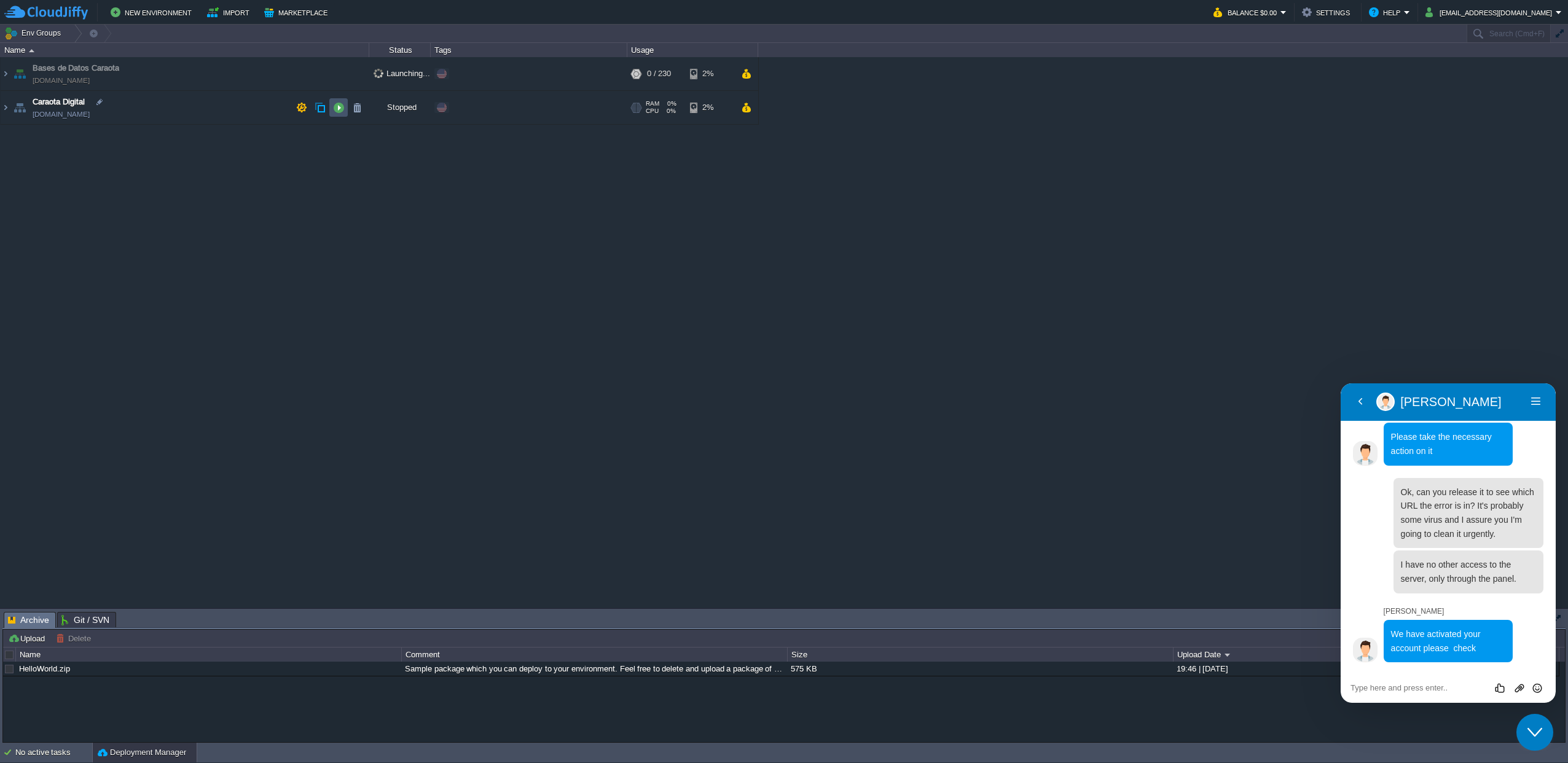
click at [338, 110] on button "button" at bounding box center [339, 107] width 11 height 11
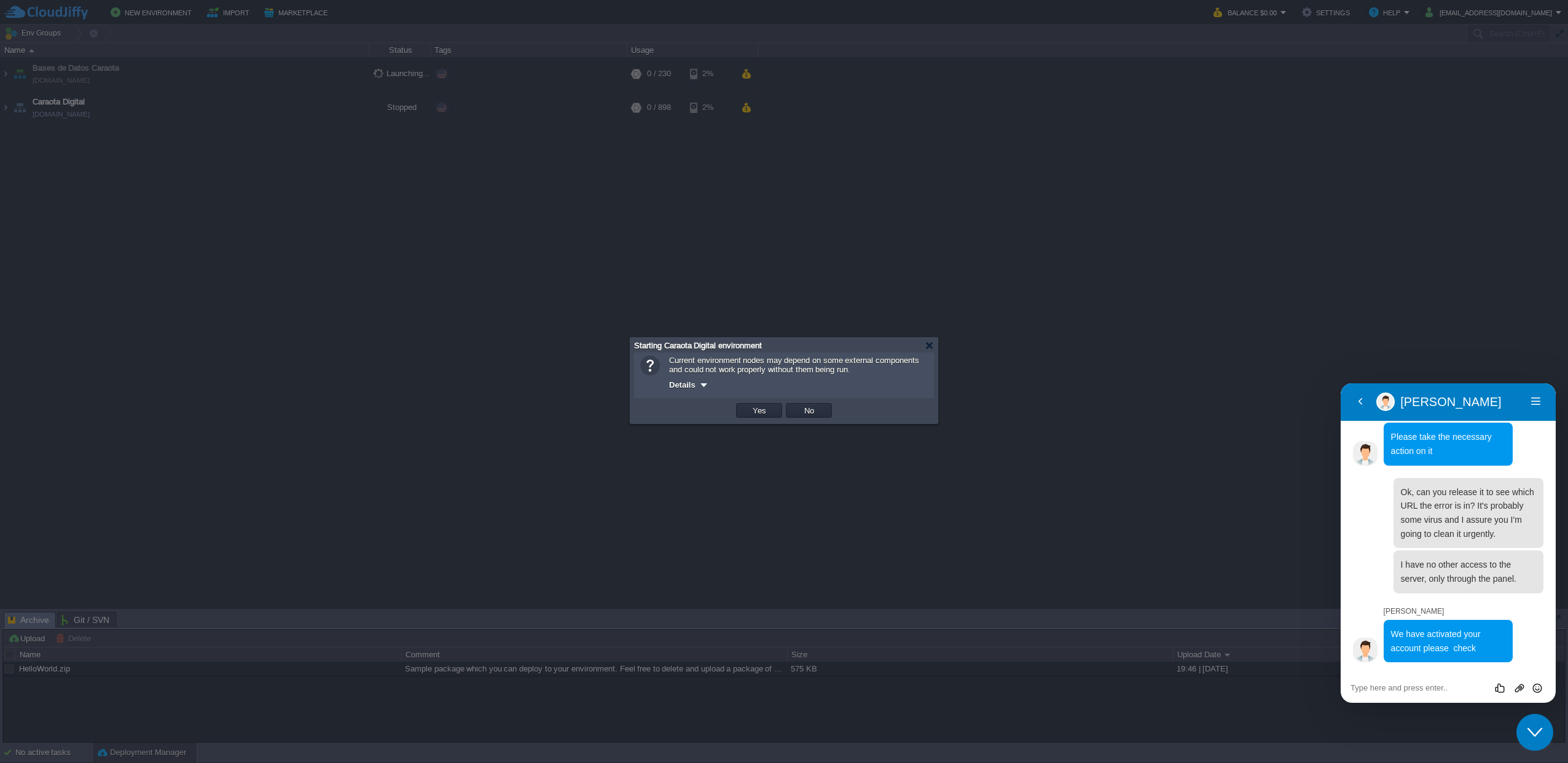
click at [758, 419] on td "Yes" at bounding box center [759, 410] width 50 height 19
click at [754, 414] on button "Yes" at bounding box center [760, 411] width 21 height 11
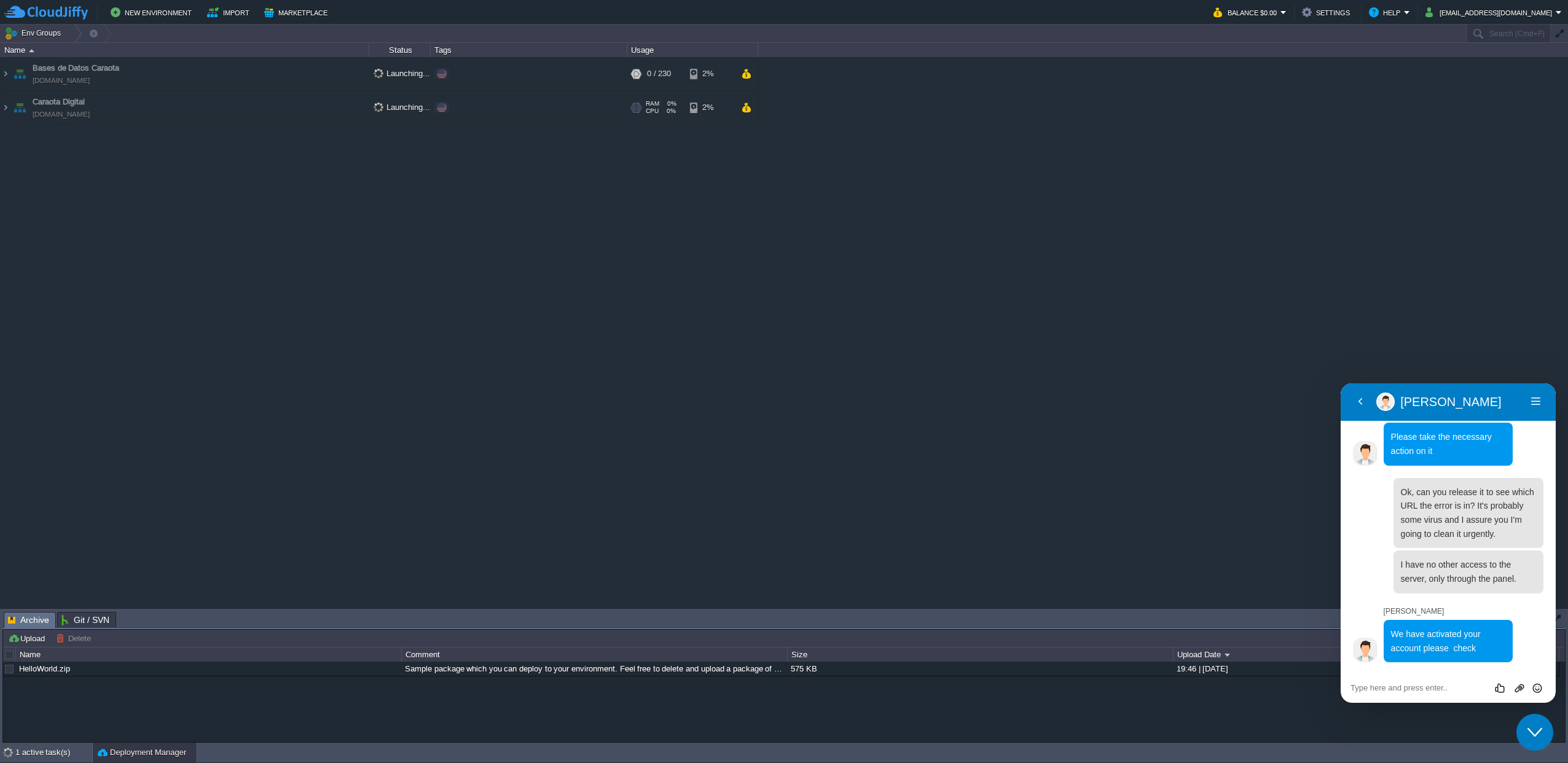
click at [4, 106] on img at bounding box center [6, 107] width 10 height 33
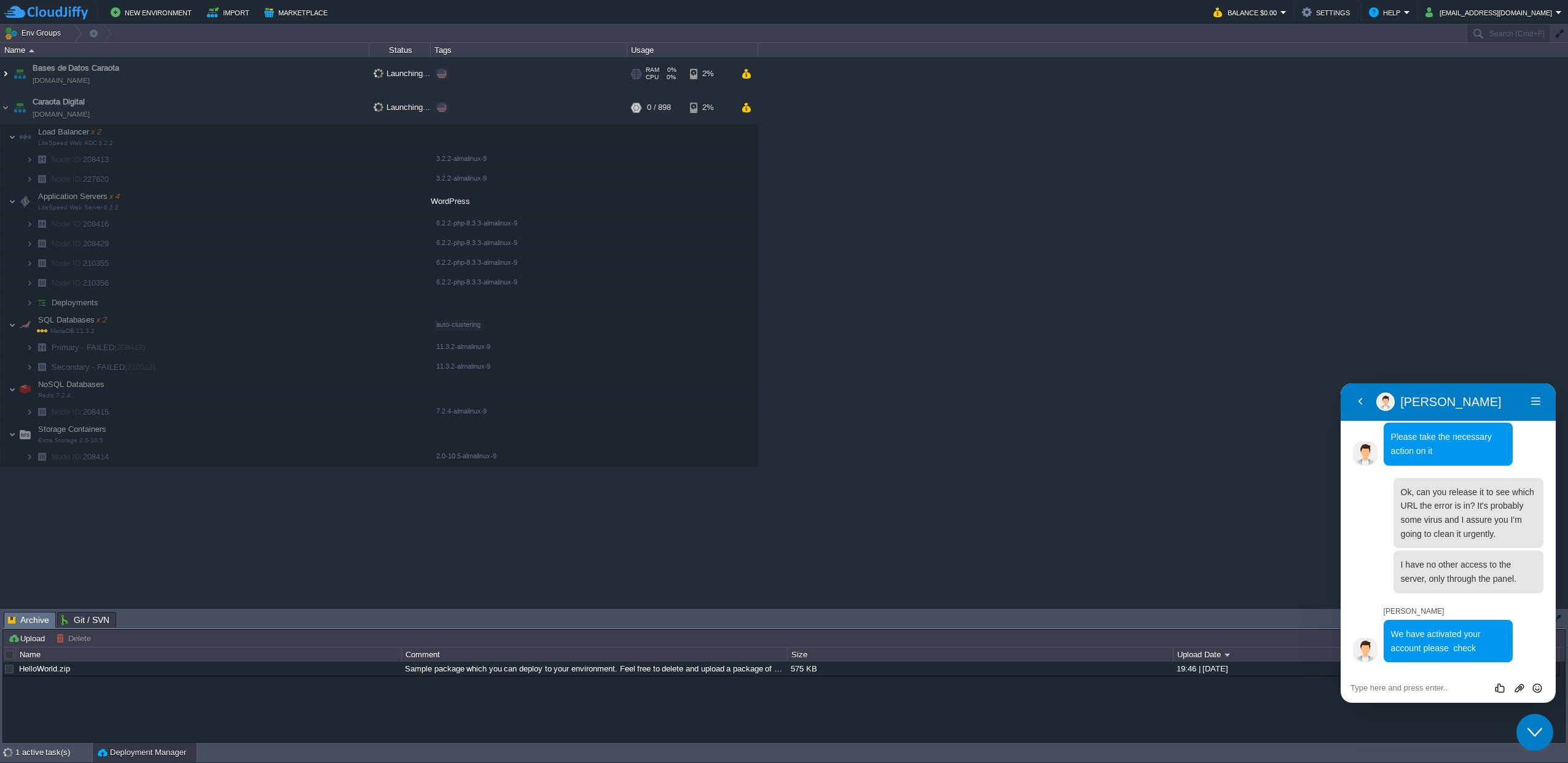
click at [3, 69] on img at bounding box center [6, 73] width 10 height 33
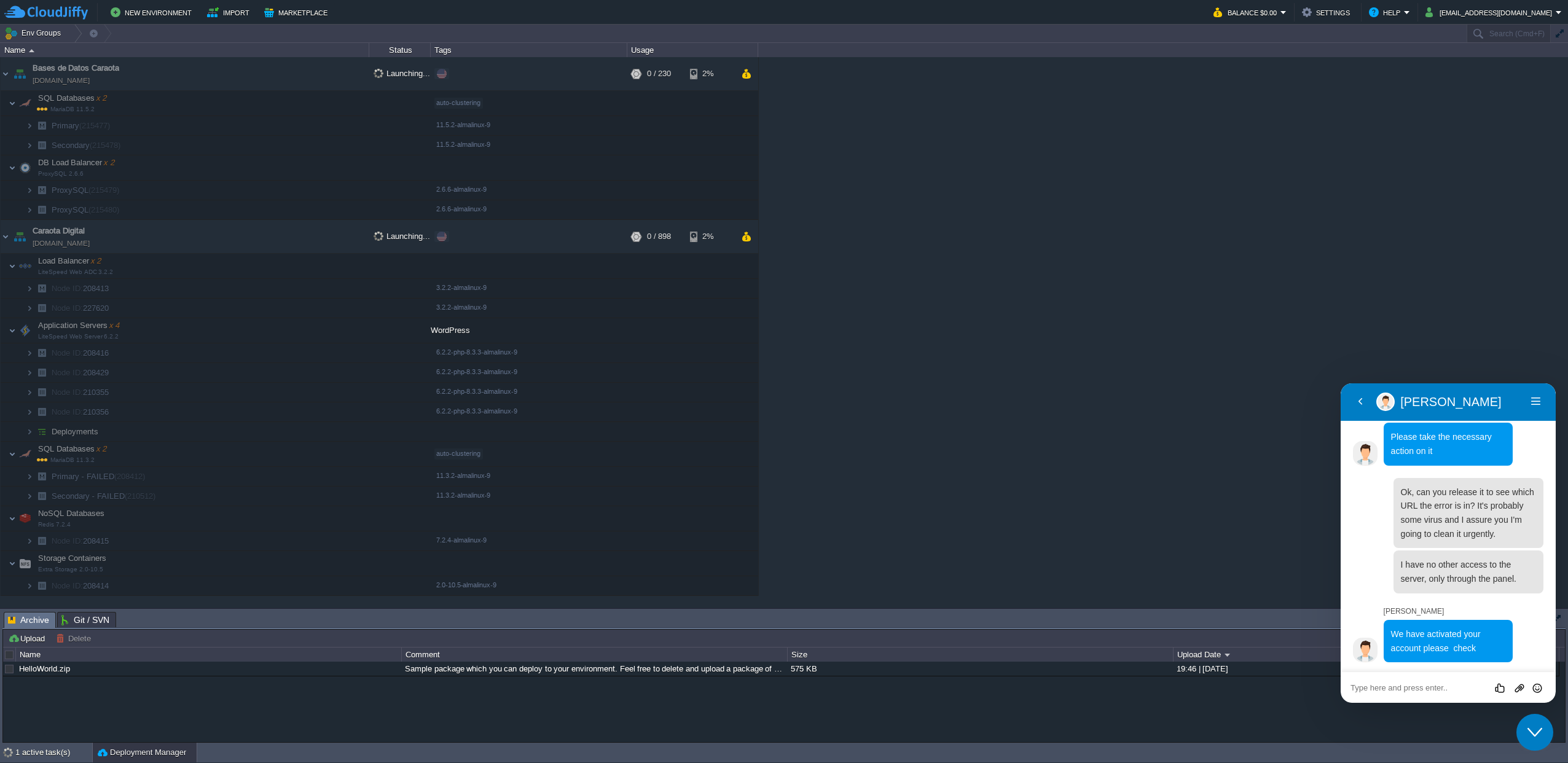
click at [1382, 688] on textarea at bounding box center [1448, 688] width 195 height 10
paste textarea "Ready, I'll check and clean the malware."
type textarea "Ready, I'll check and clean the malware."
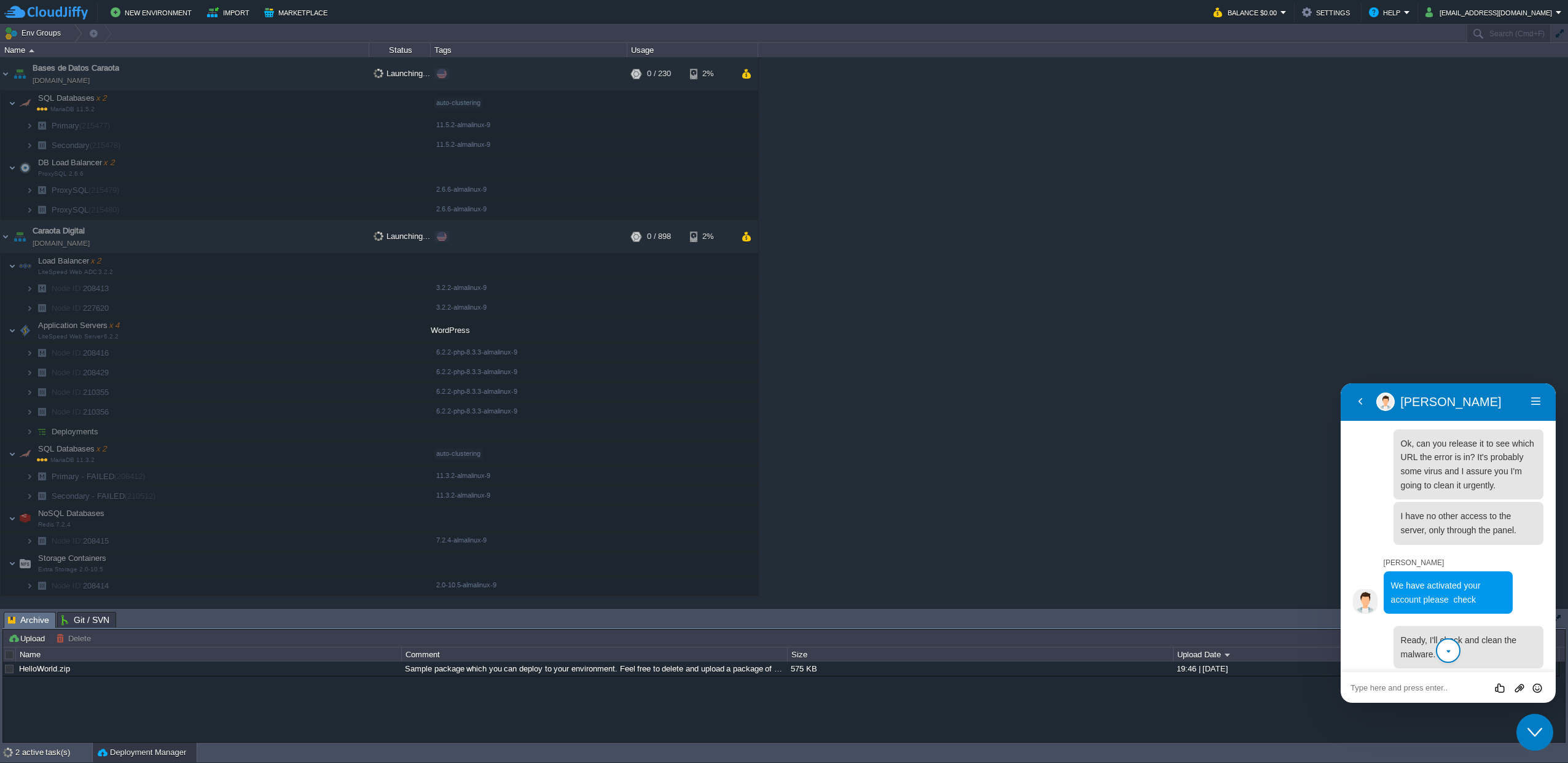
scroll to position [1412, 0]
type textarea "c"
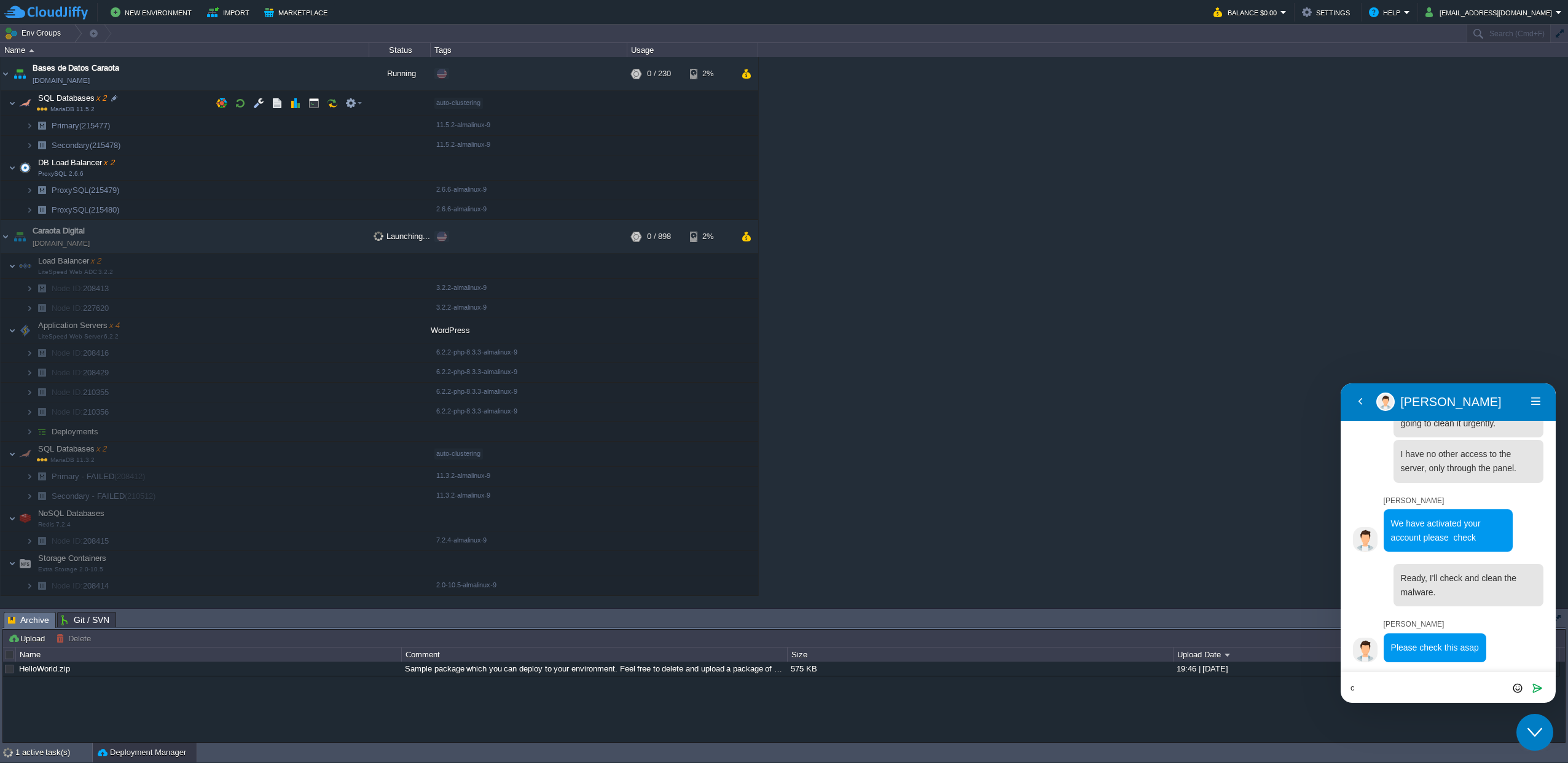
scroll to position [1502, 0]
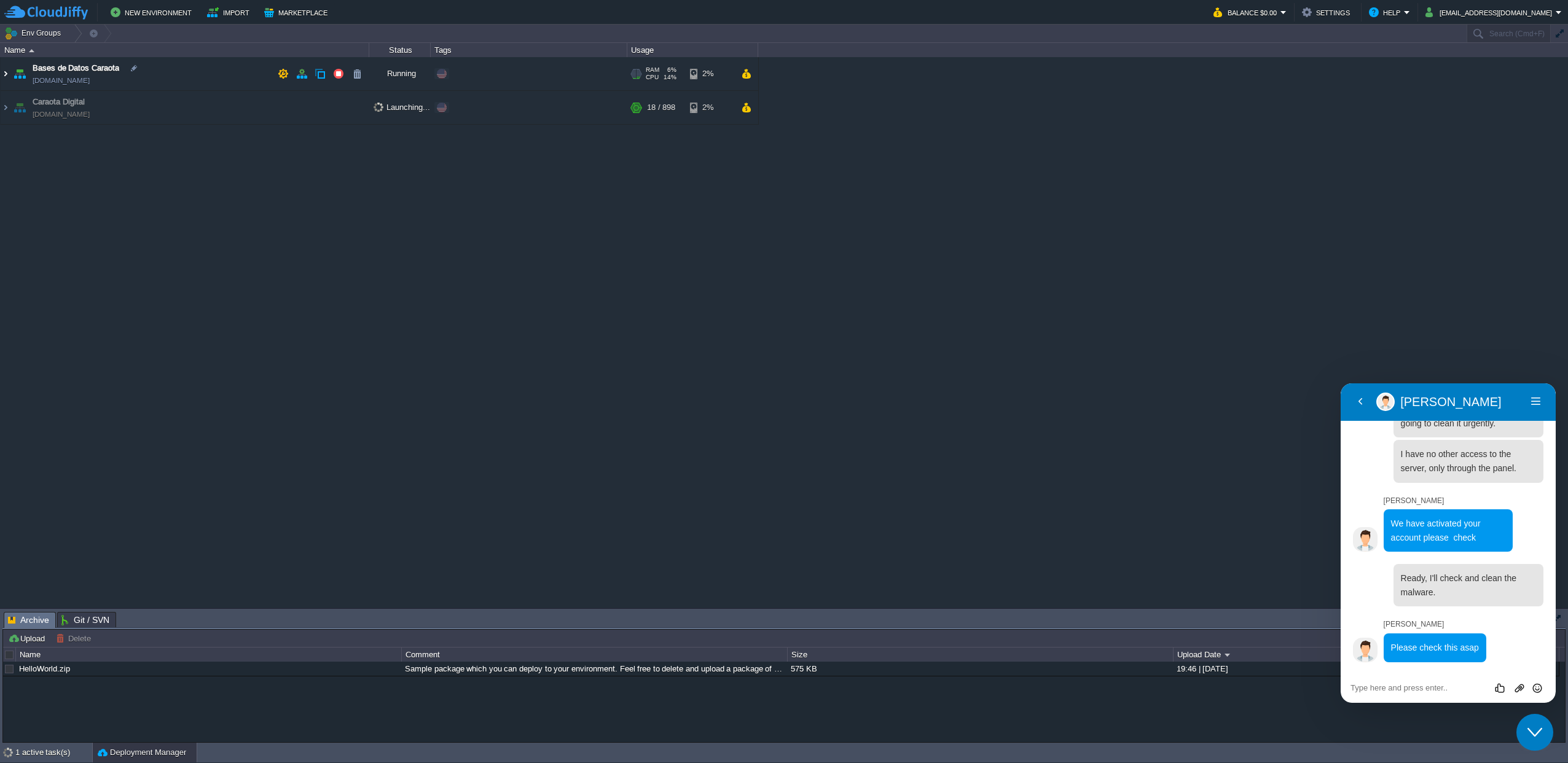
click at [4, 77] on img at bounding box center [6, 73] width 10 height 33
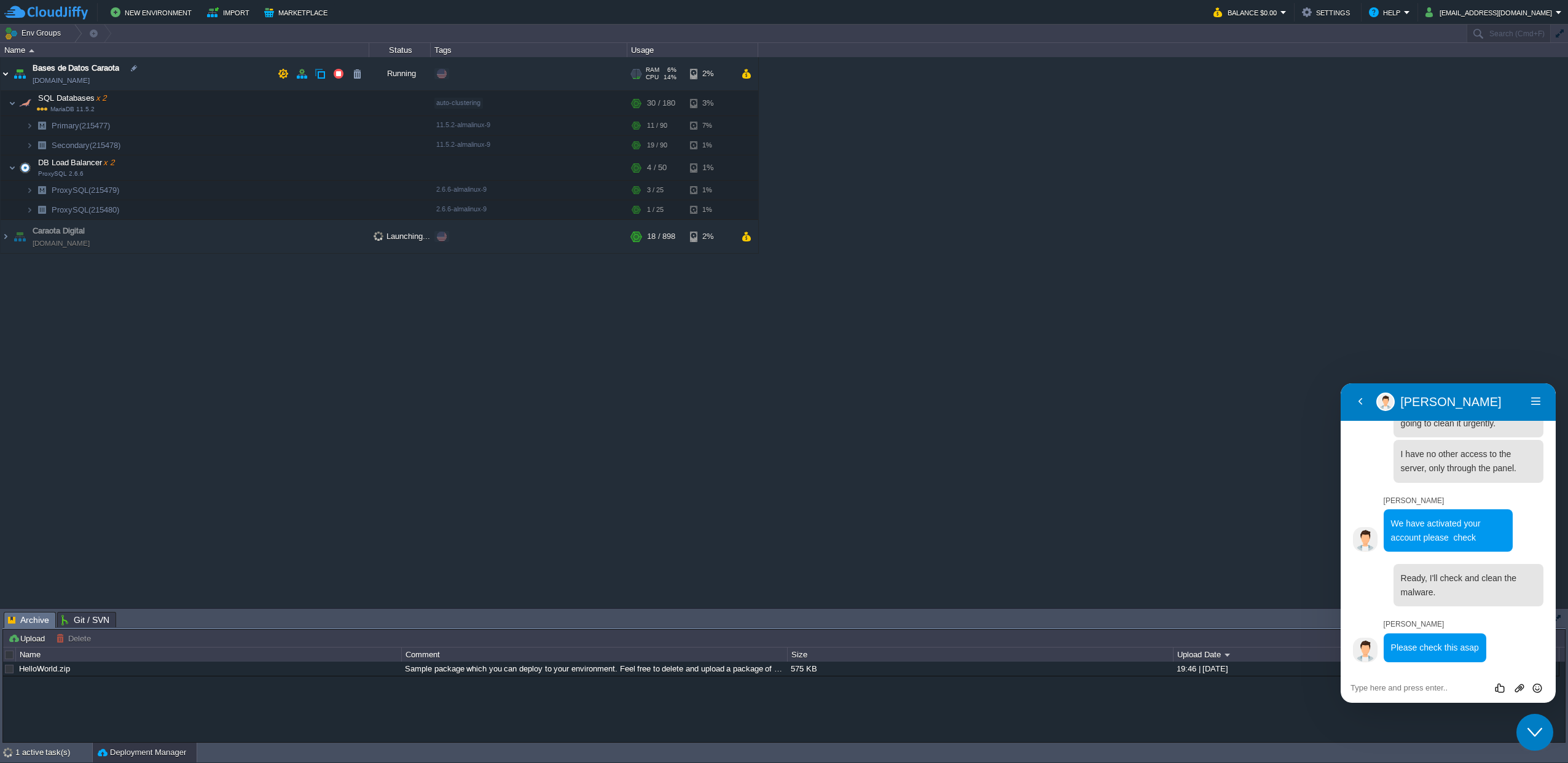
click at [5, 74] on img at bounding box center [6, 73] width 10 height 33
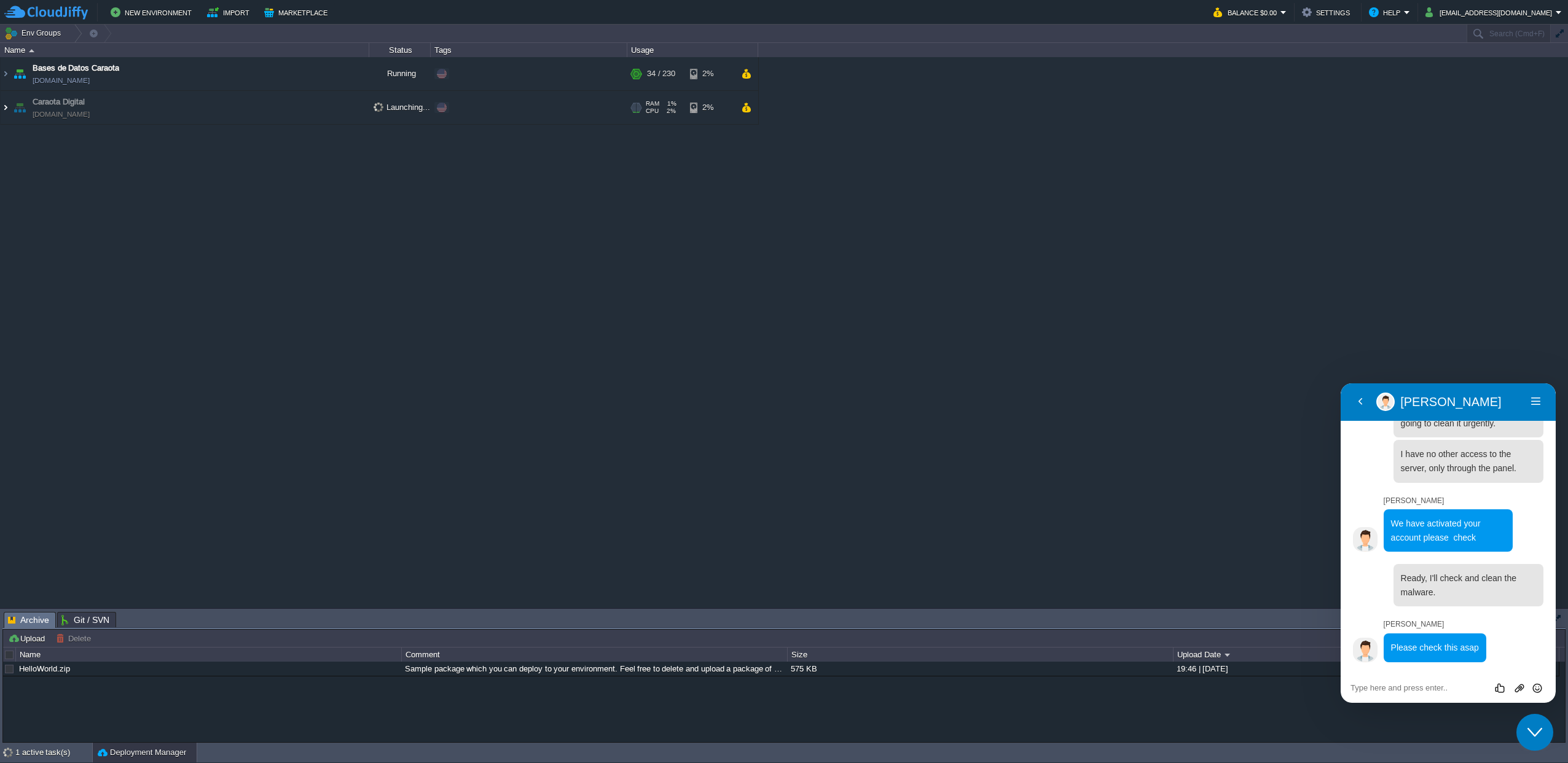
click at [2, 110] on img at bounding box center [6, 107] width 10 height 33
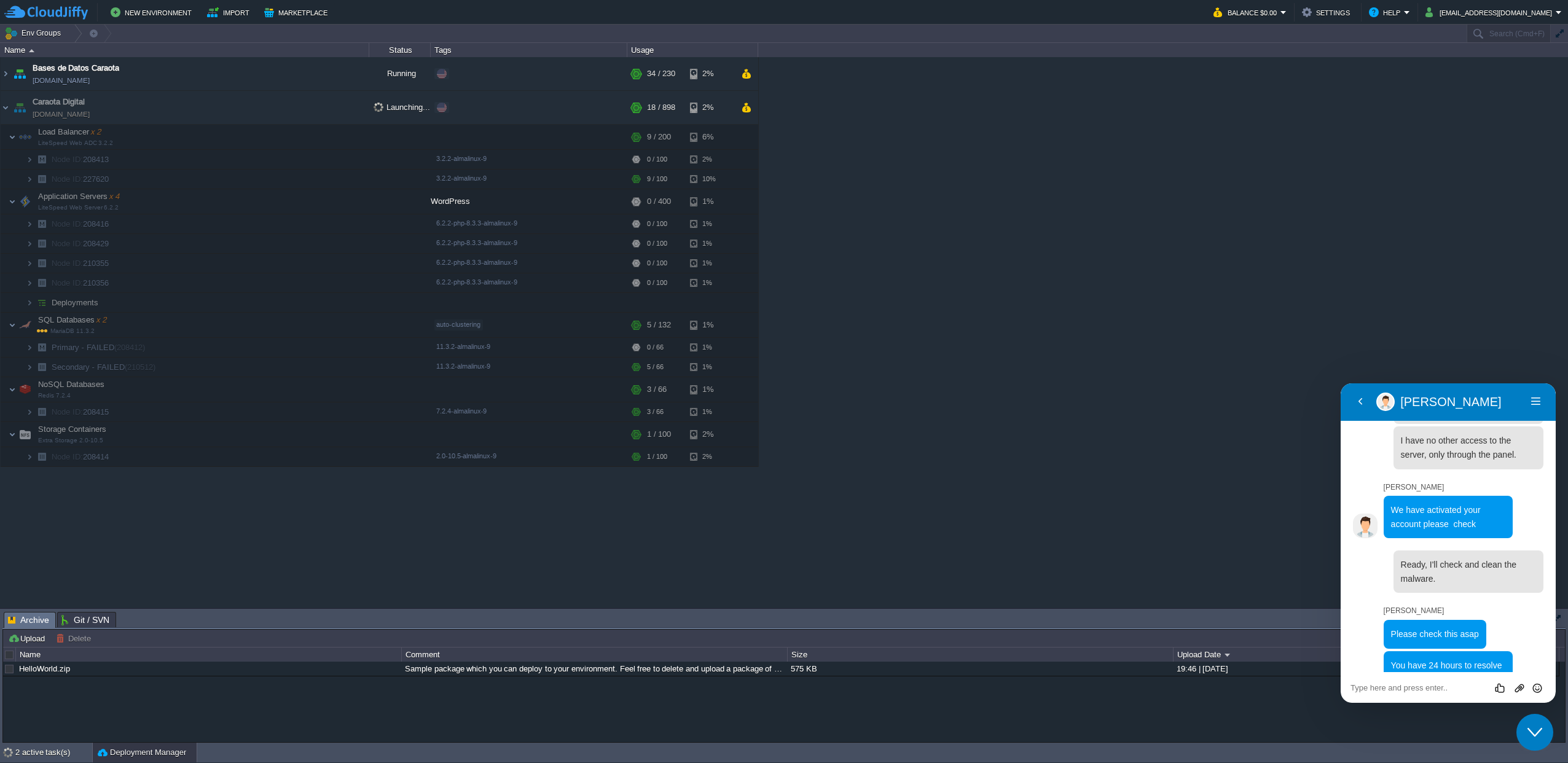
scroll to position [1541, 0]
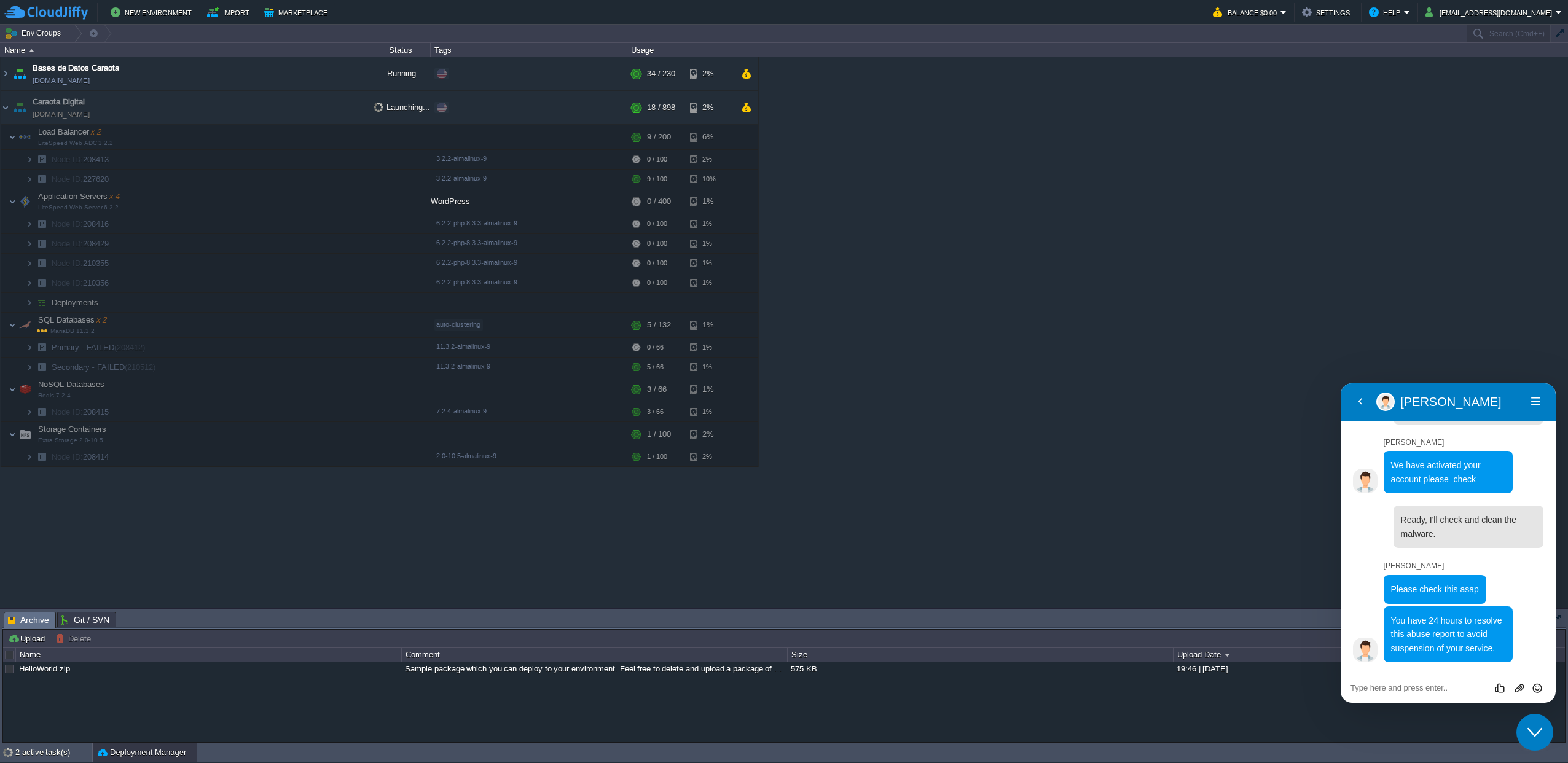
click at [1416, 688] on textarea at bounding box center [1448, 688] width 195 height 10
